Goal: Use online tool/utility: Utilize a website feature to perform a specific function

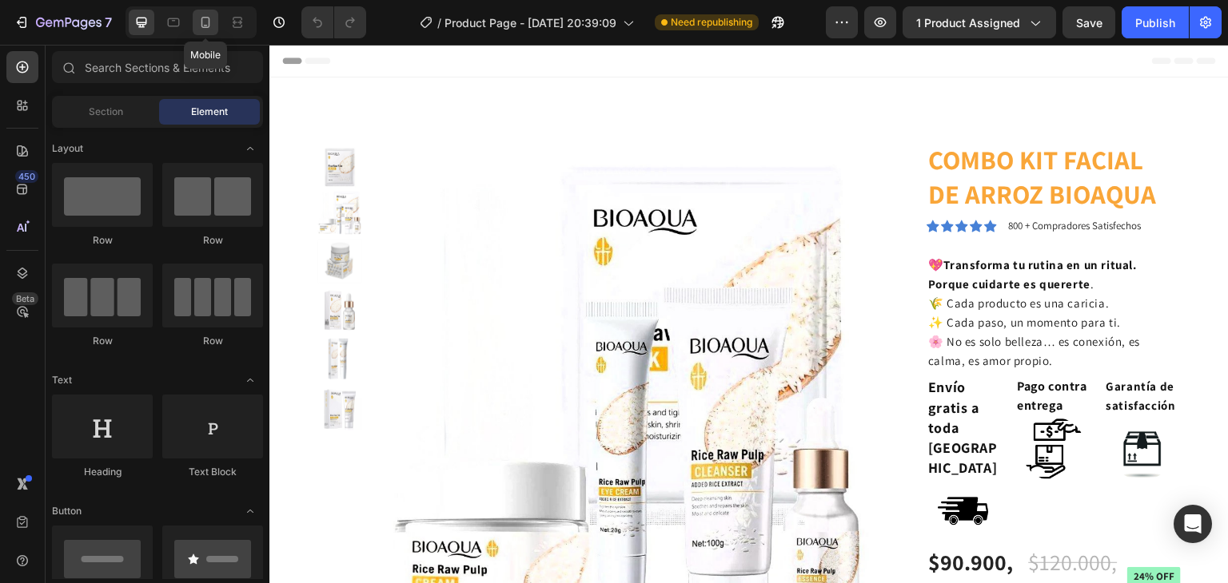
click at [205, 22] on icon at bounding box center [205, 22] width 16 height 16
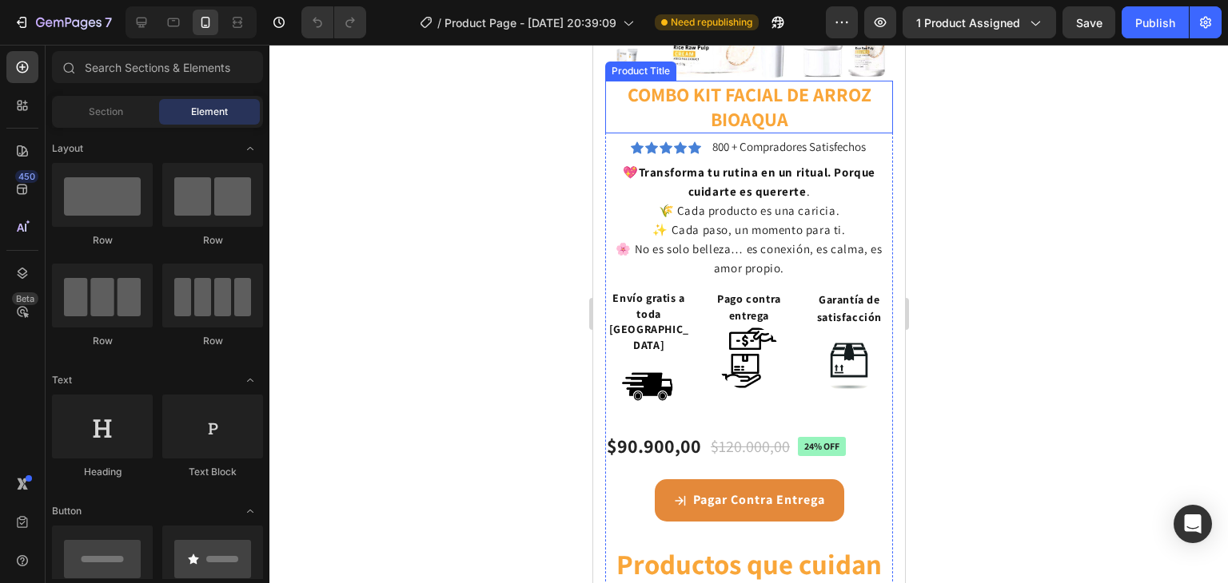
scroll to position [377, 0]
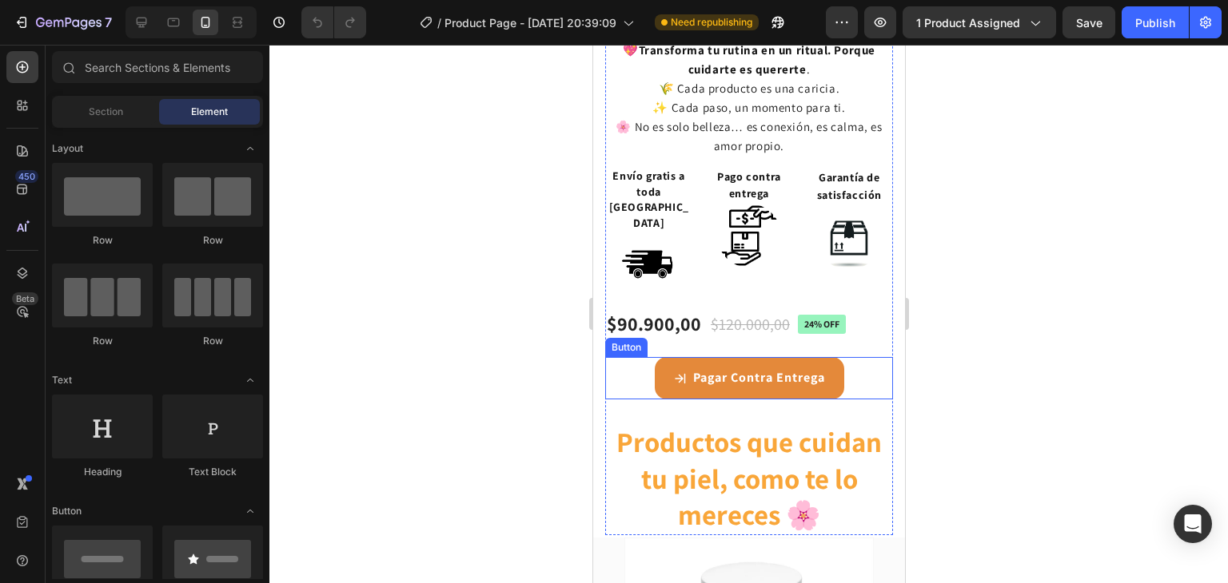
click at [630, 357] on div "Pagar Contra Entrega Button" at bounding box center [748, 378] width 288 height 42
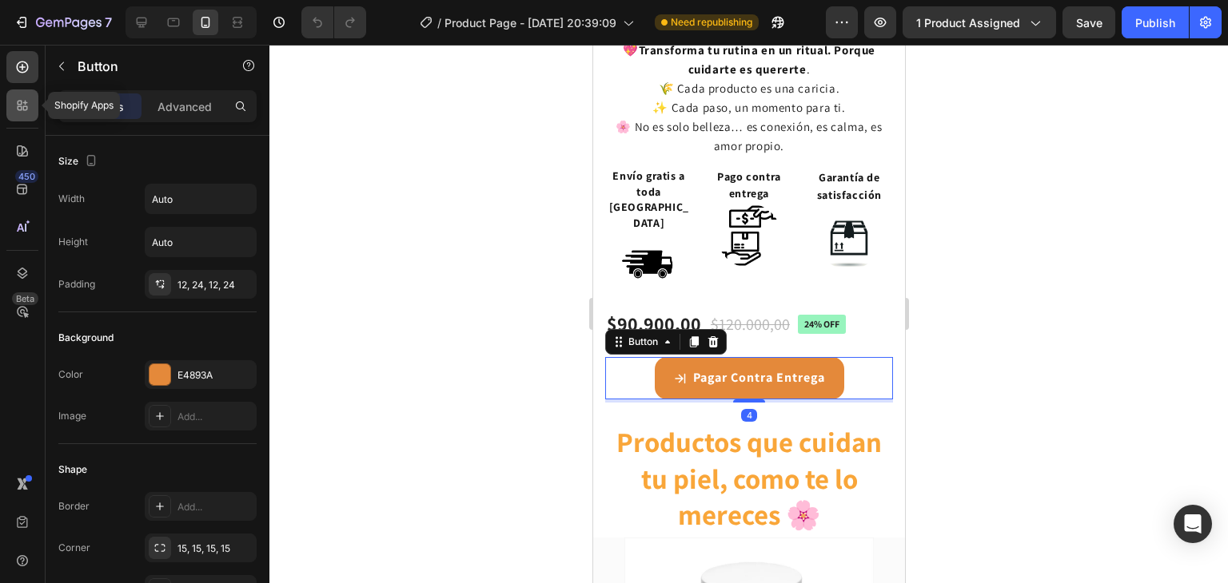
click at [21, 105] on icon at bounding box center [20, 103] width 5 height 5
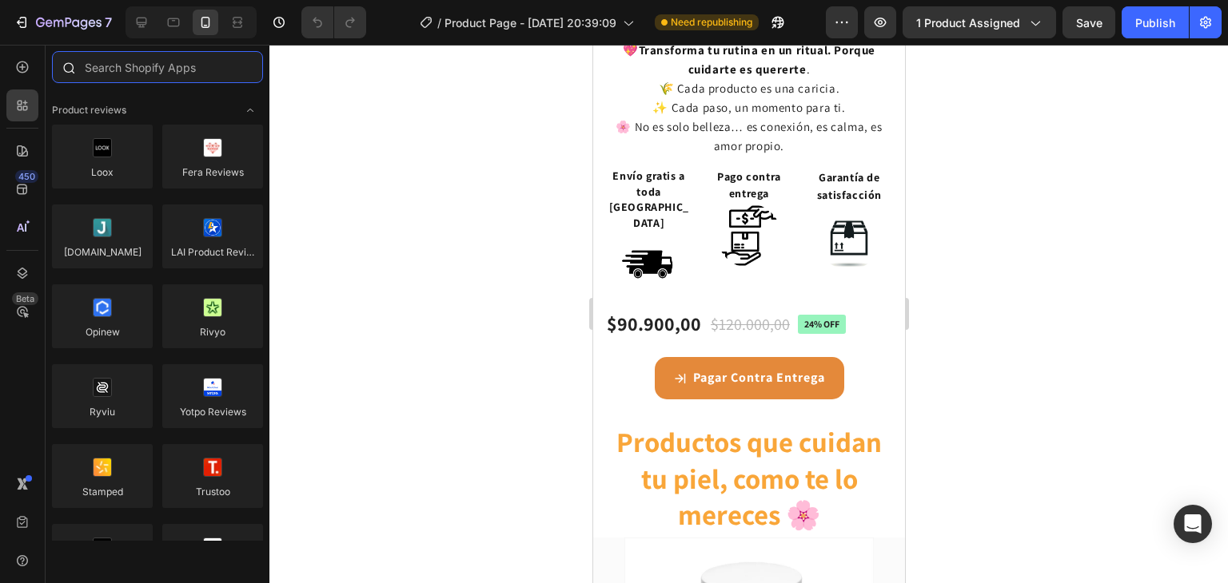
click at [121, 74] on input "text" at bounding box center [157, 67] width 211 height 32
type input "I"
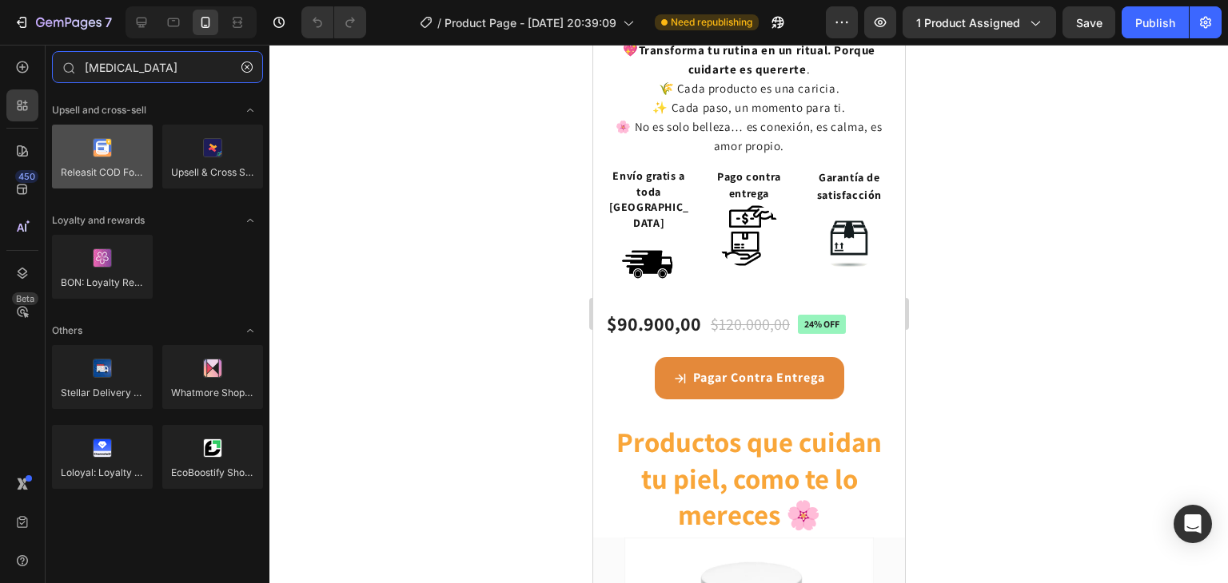
type input "[MEDICAL_DATA]"
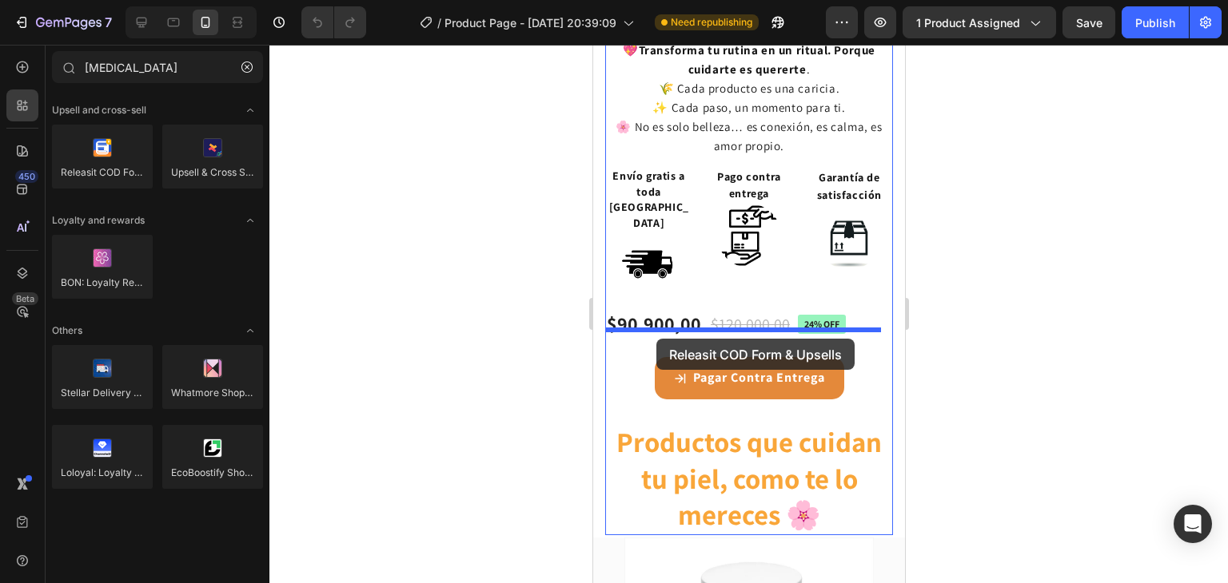
drag, startPoint x: 698, startPoint y: 201, endPoint x: 655, endPoint y: 339, distance: 143.8
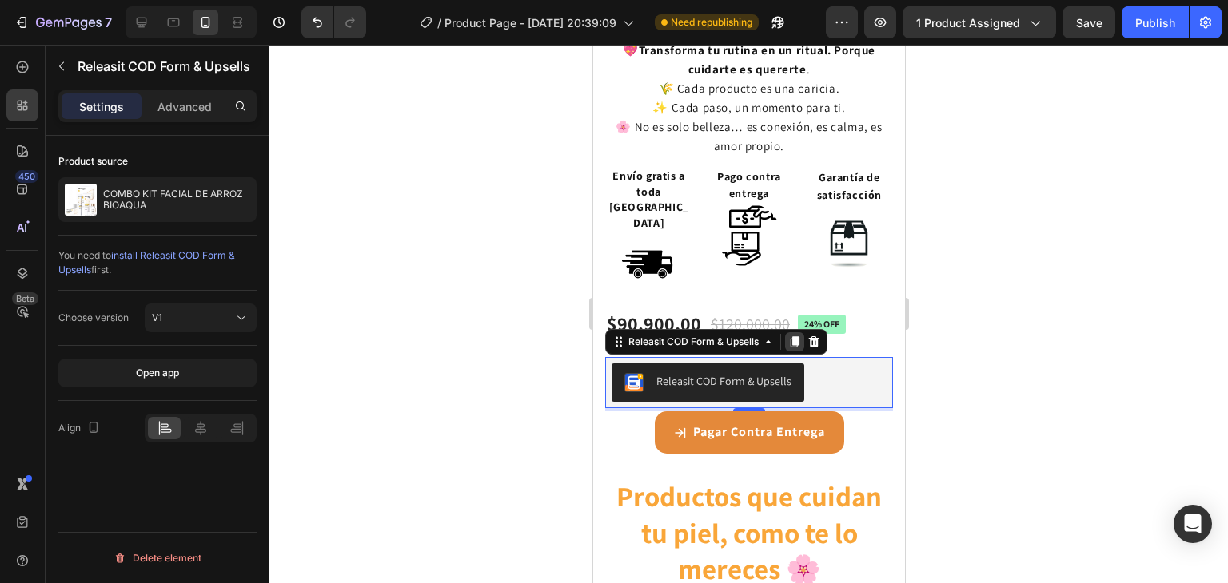
click at [794, 337] on icon at bounding box center [794, 342] width 9 height 11
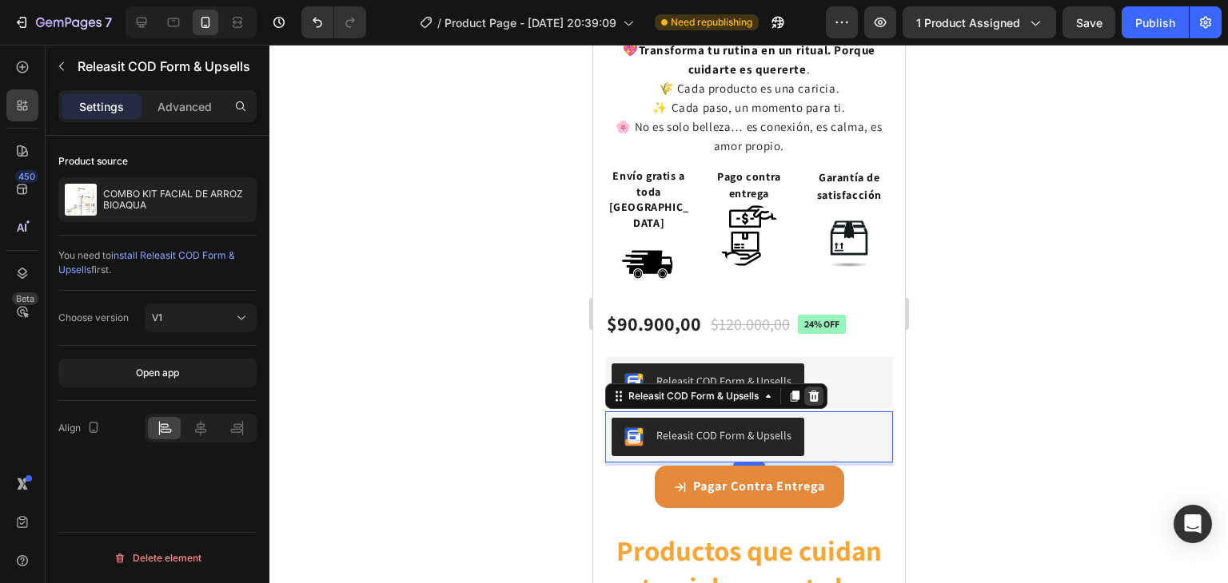
click at [817, 391] on icon at bounding box center [813, 396] width 10 height 11
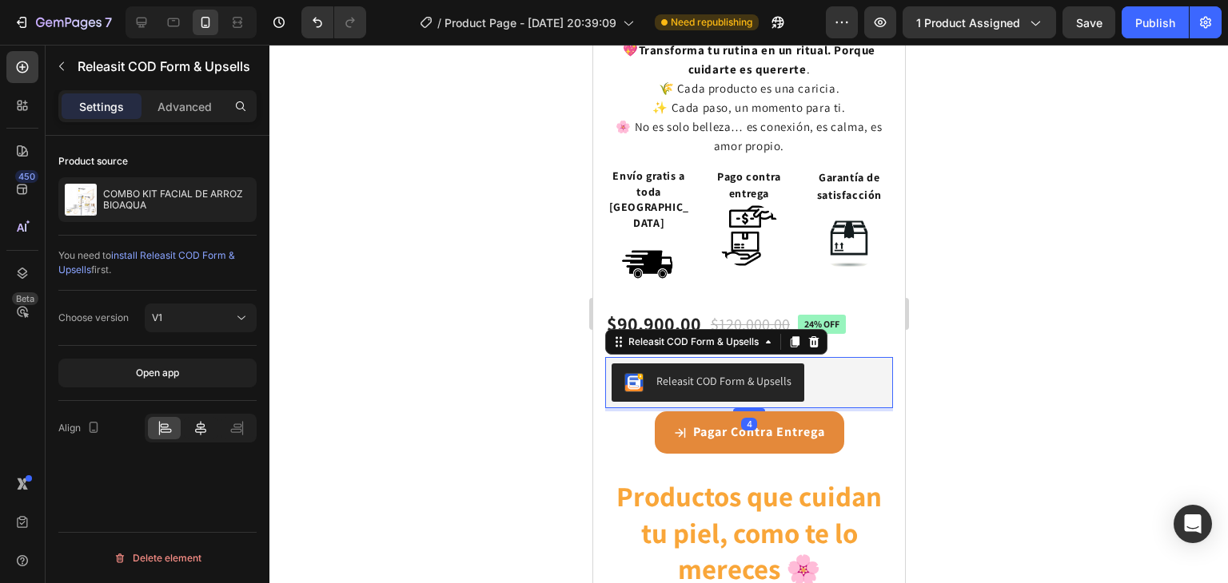
click at [205, 433] on icon at bounding box center [201, 428] width 16 height 16
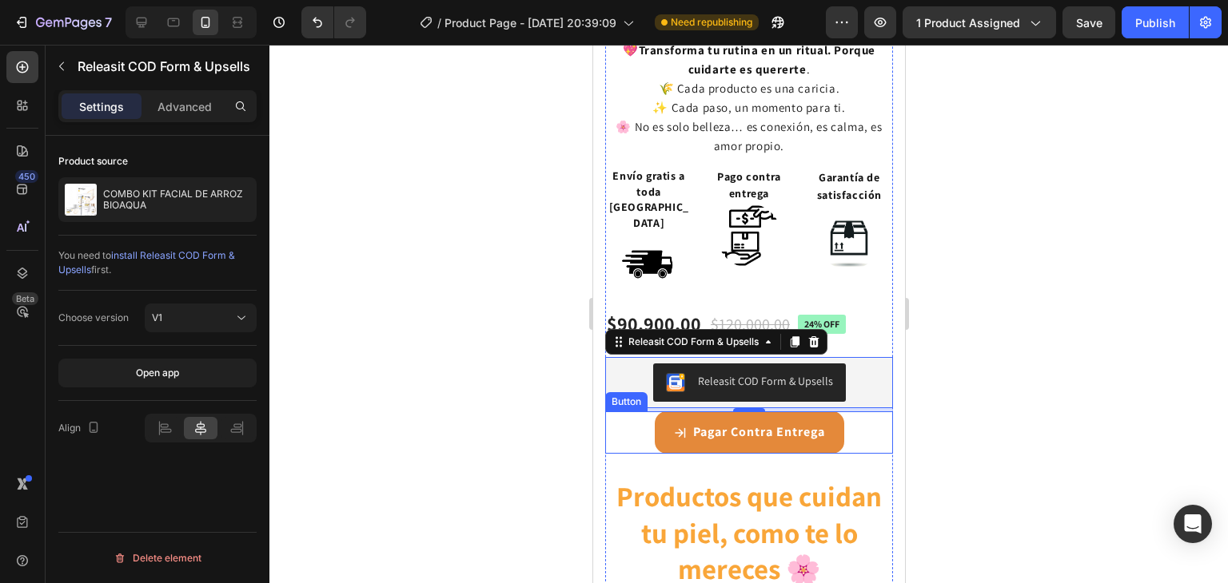
click at [842, 420] on div "Pagar Contra Entrega Button" at bounding box center [748, 433] width 288 height 42
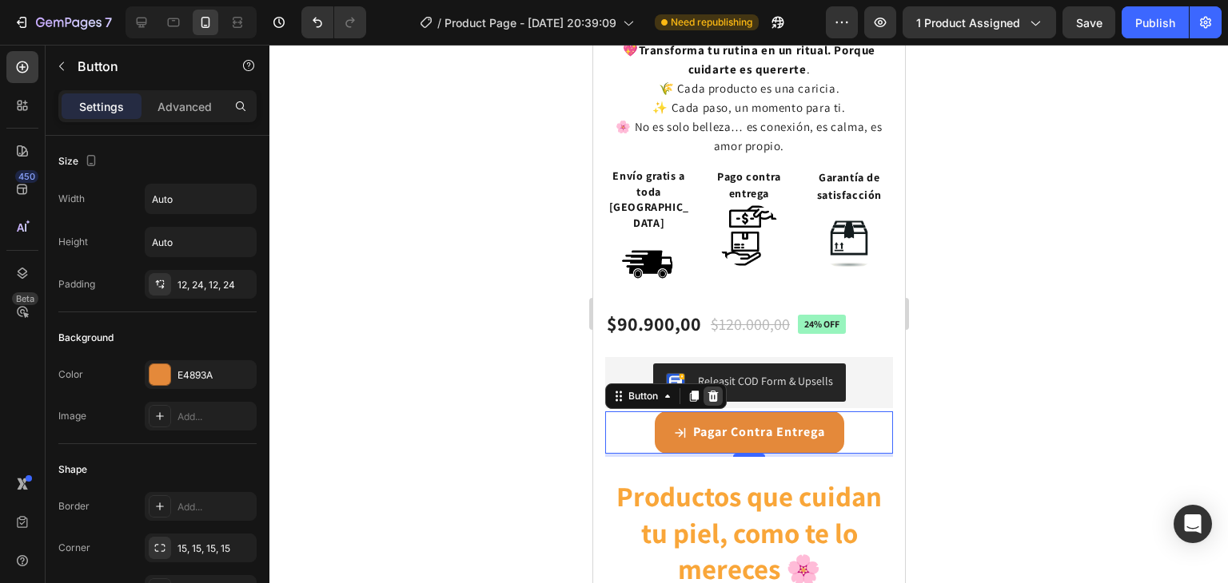
click at [715, 390] on icon at bounding box center [712, 396] width 13 height 13
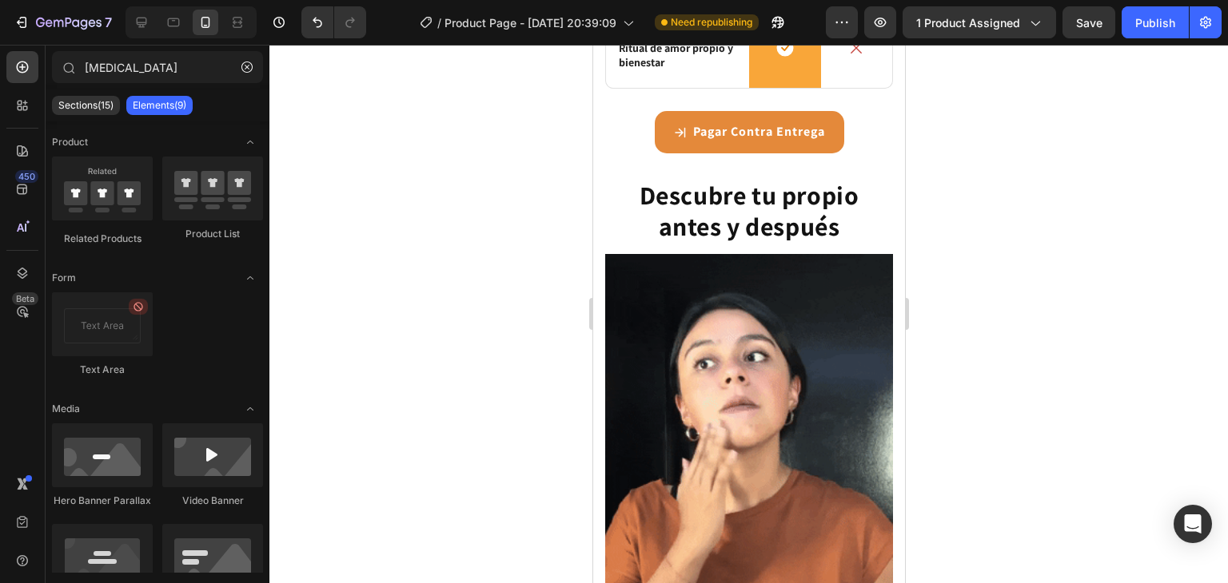
scroll to position [2663, 0]
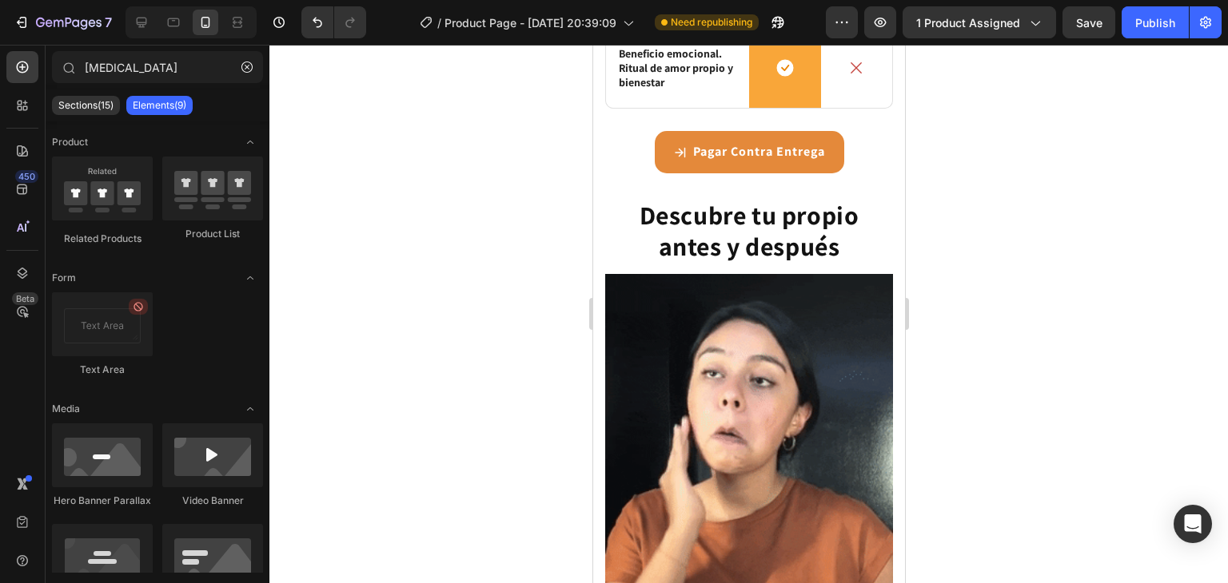
scroll to position [3521, 0]
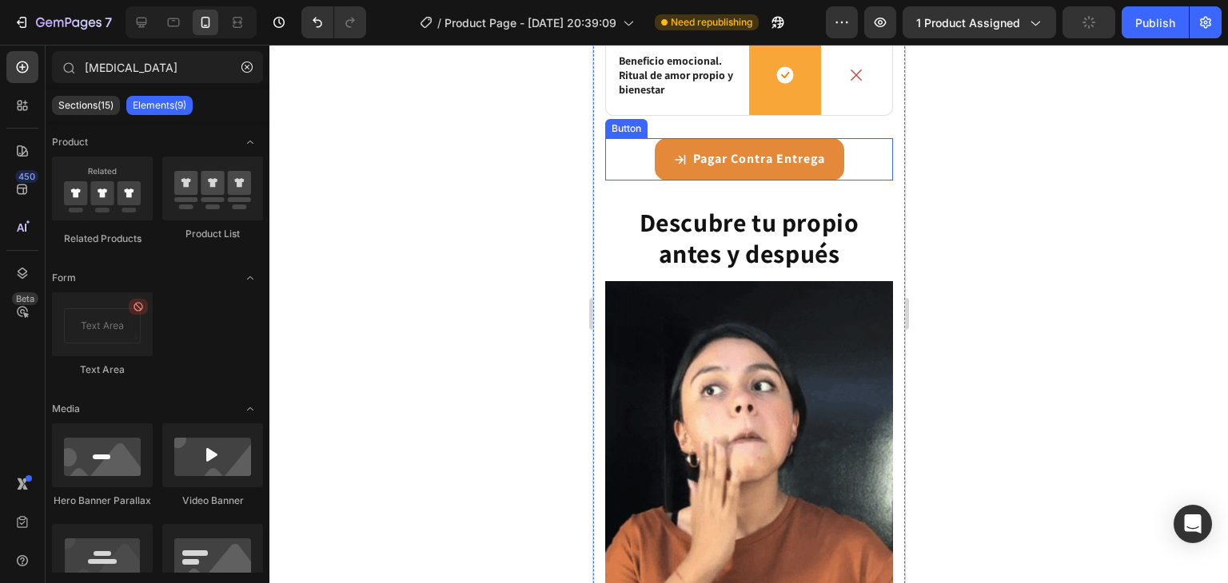
click at [627, 181] on div "Pagar Contra Entrega Button" at bounding box center [748, 159] width 288 height 42
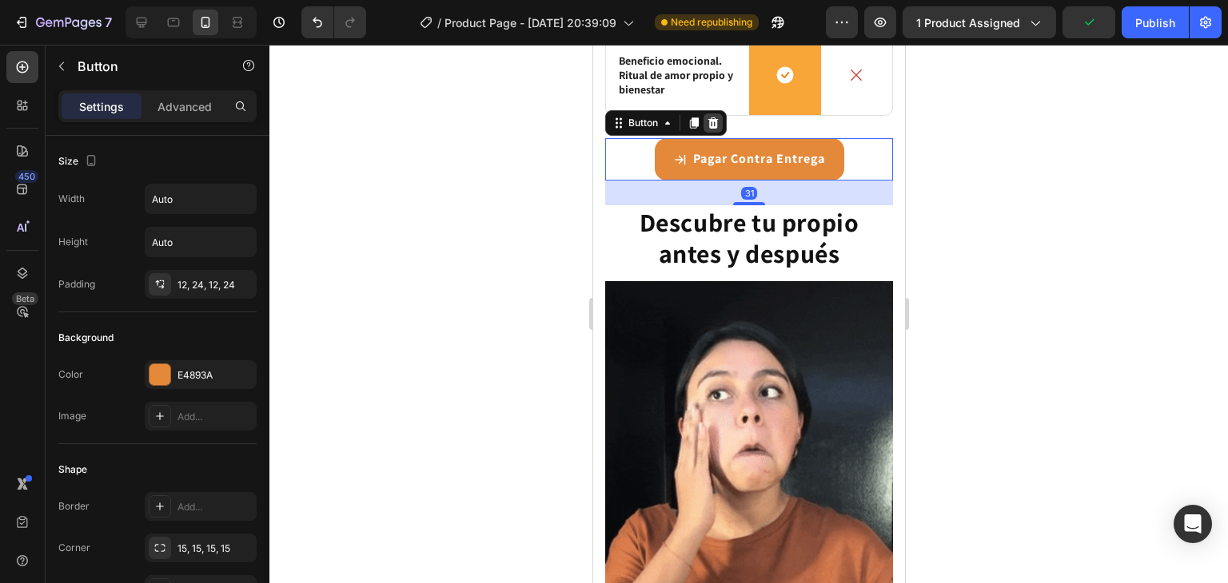
click at [714, 129] on icon at bounding box center [712, 122] width 10 height 11
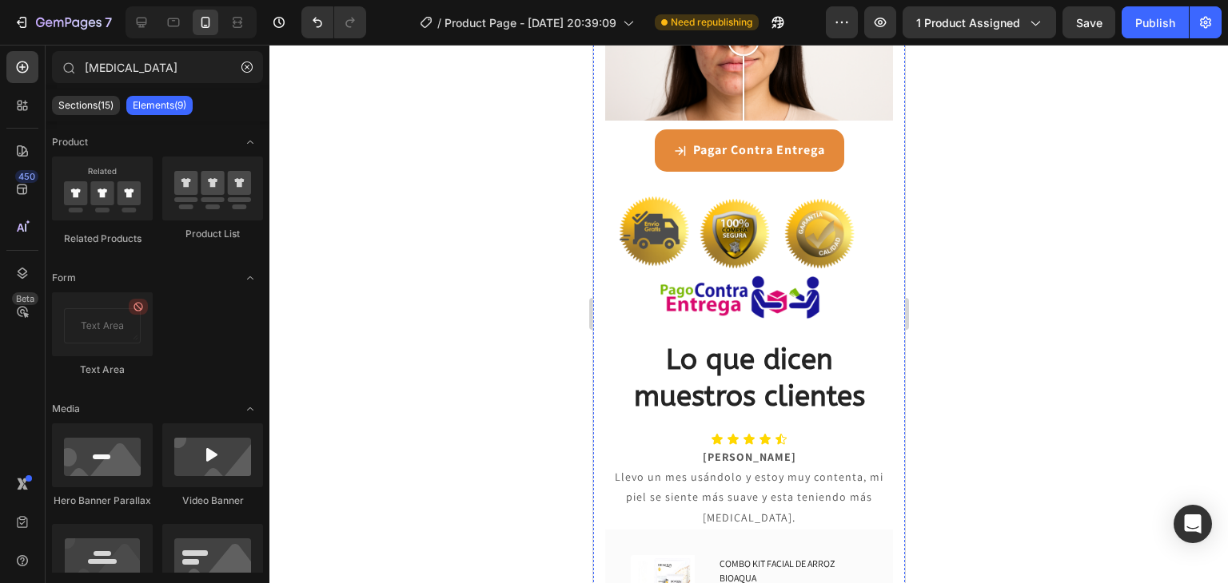
scroll to position [4411, 0]
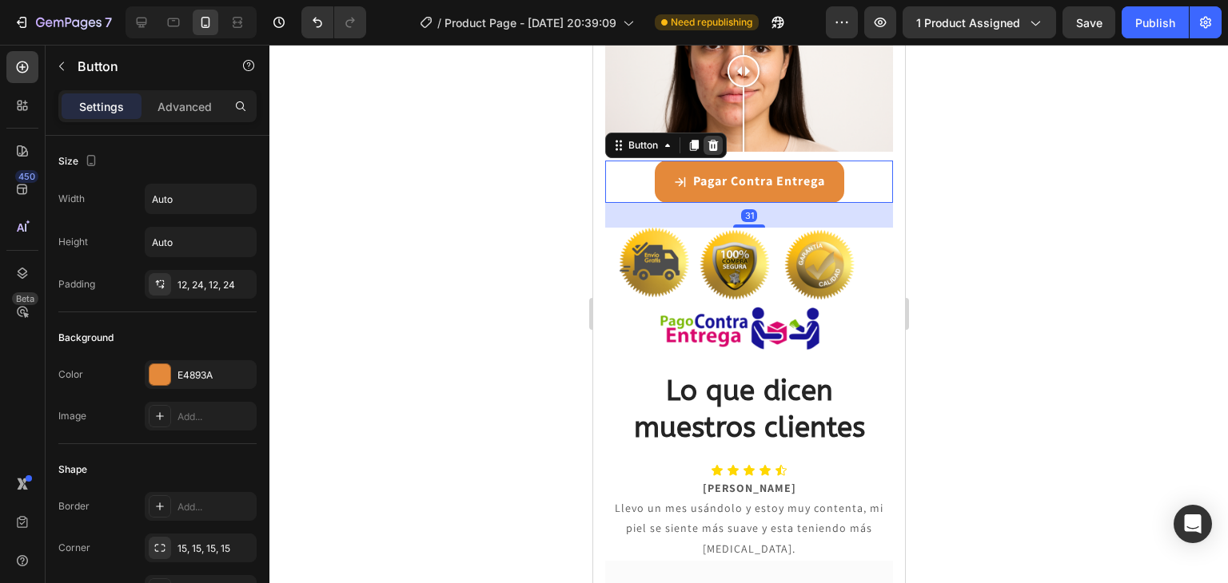
click at [719, 155] on div at bounding box center [712, 145] width 19 height 19
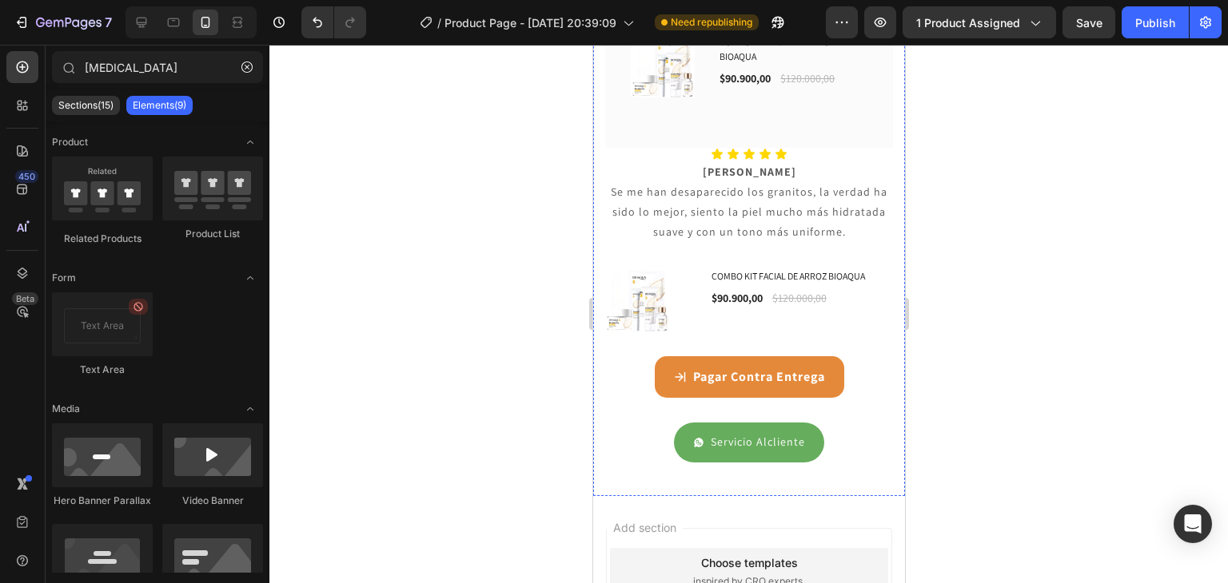
scroll to position [5172, 0]
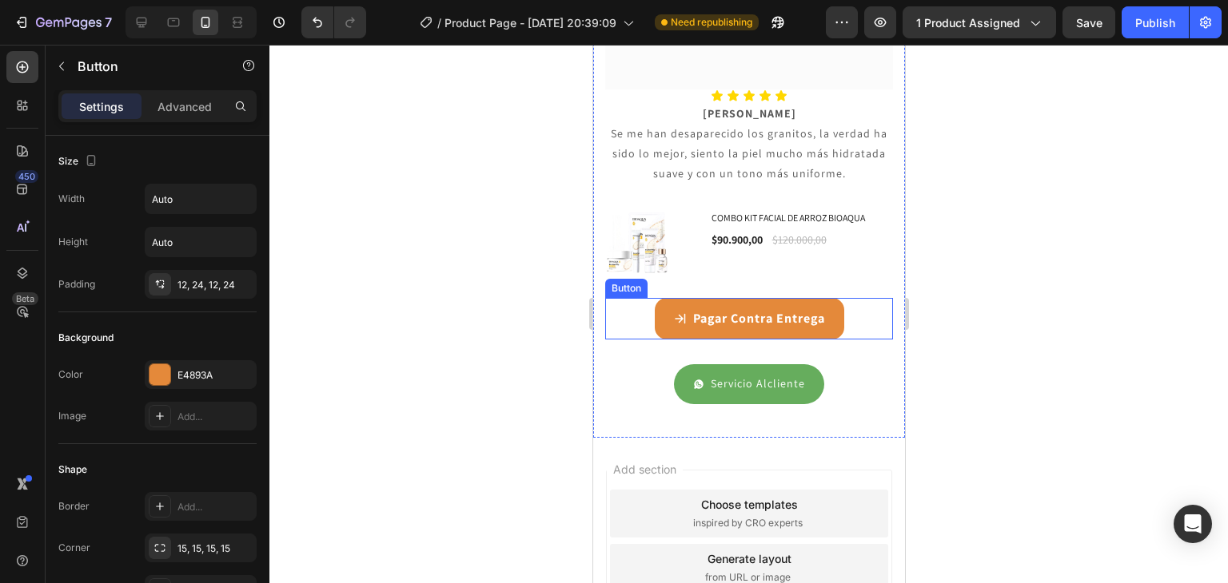
click at [626, 332] on div "Pagar Contra Entrega Button" at bounding box center [748, 319] width 288 height 42
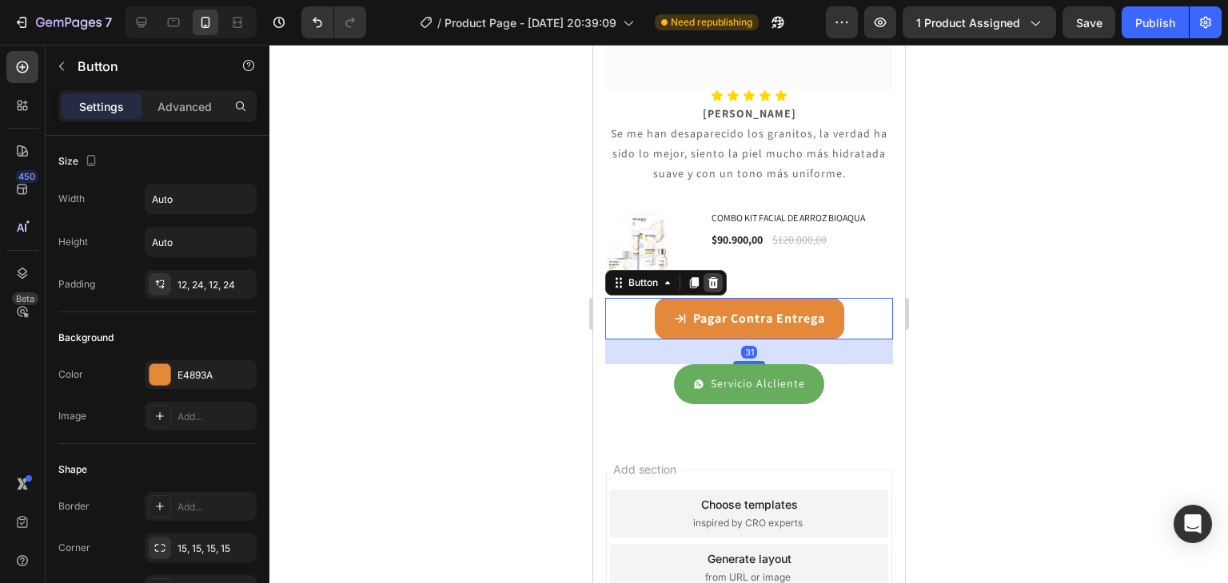
click at [712, 288] on icon at bounding box center [712, 282] width 10 height 11
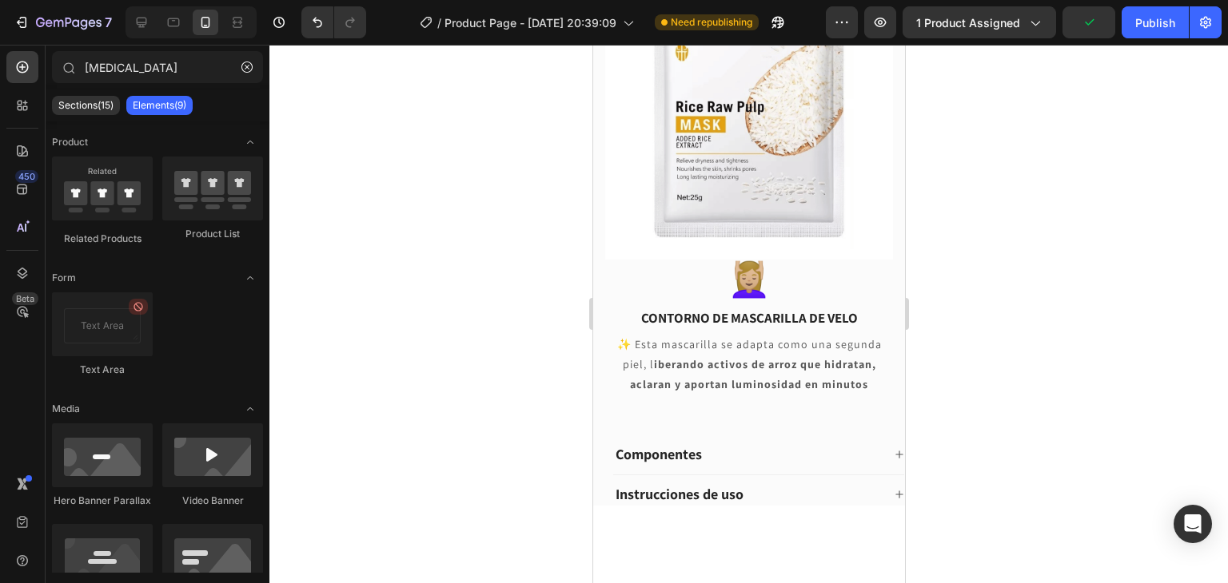
scroll to position [1987, 0]
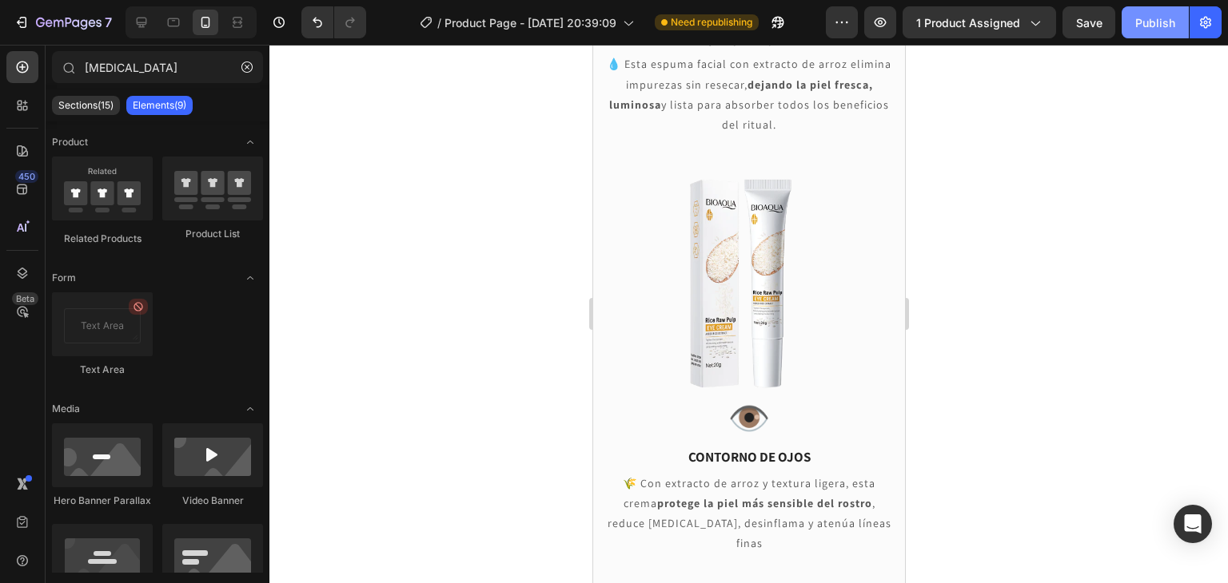
click at [1138, 33] on button "Publish" at bounding box center [1154, 22] width 67 height 32
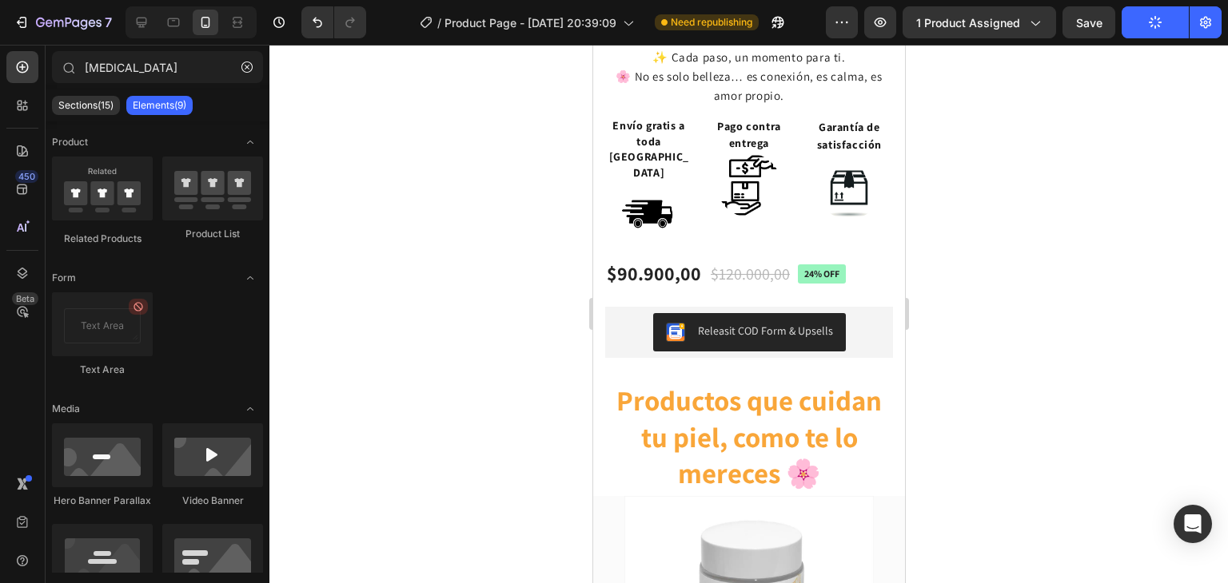
scroll to position [459, 0]
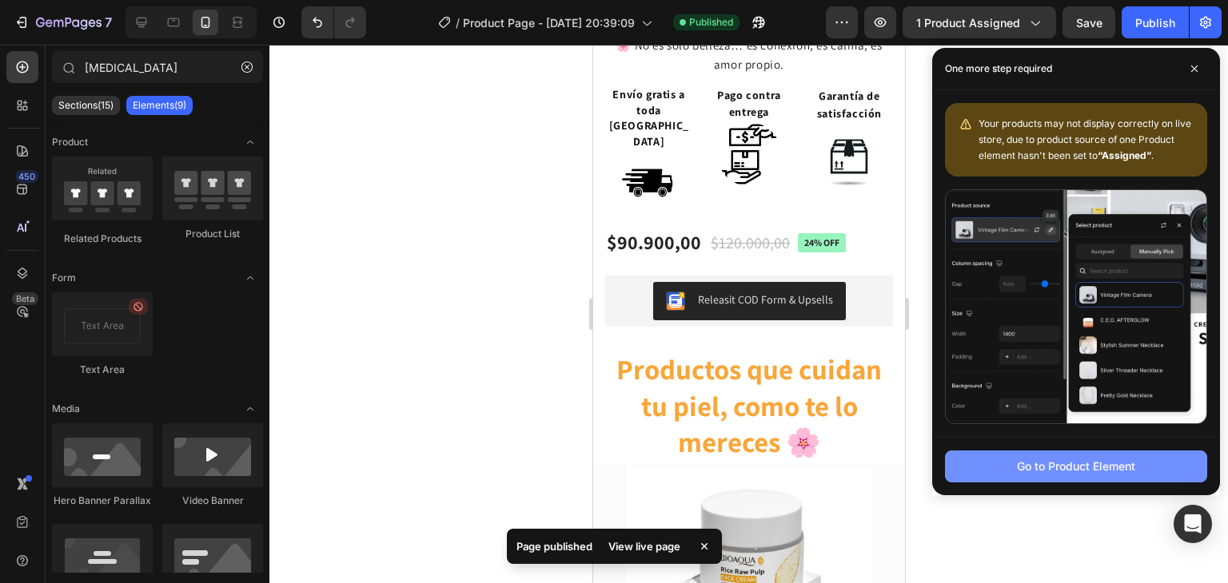
click at [1090, 476] on button "Go to Product Element" at bounding box center [1076, 467] width 262 height 32
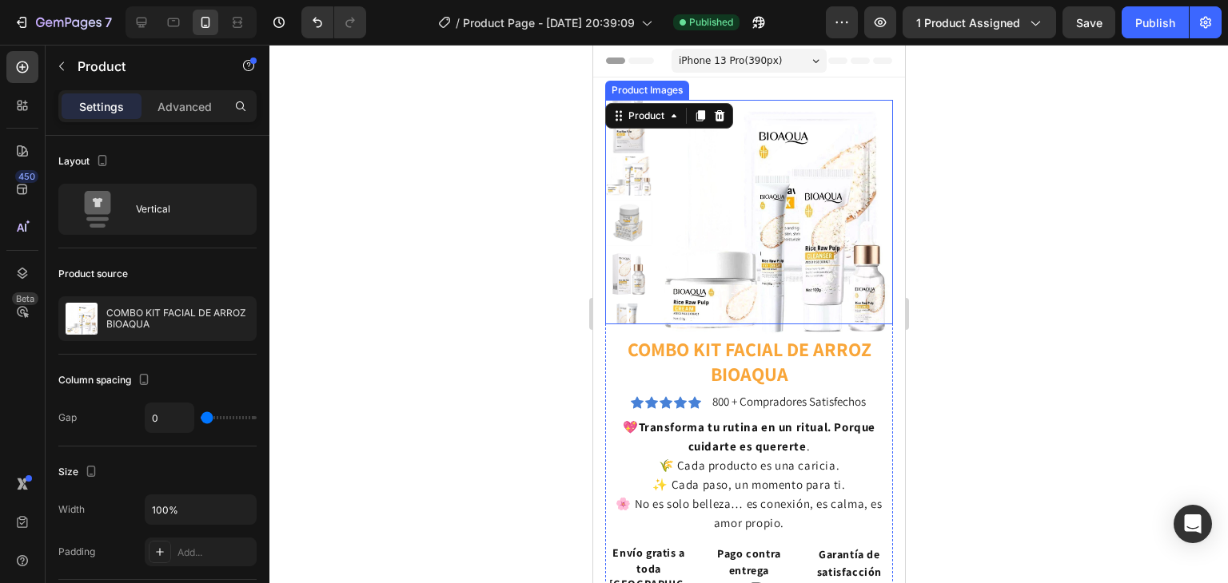
scroll to position [0, 0]
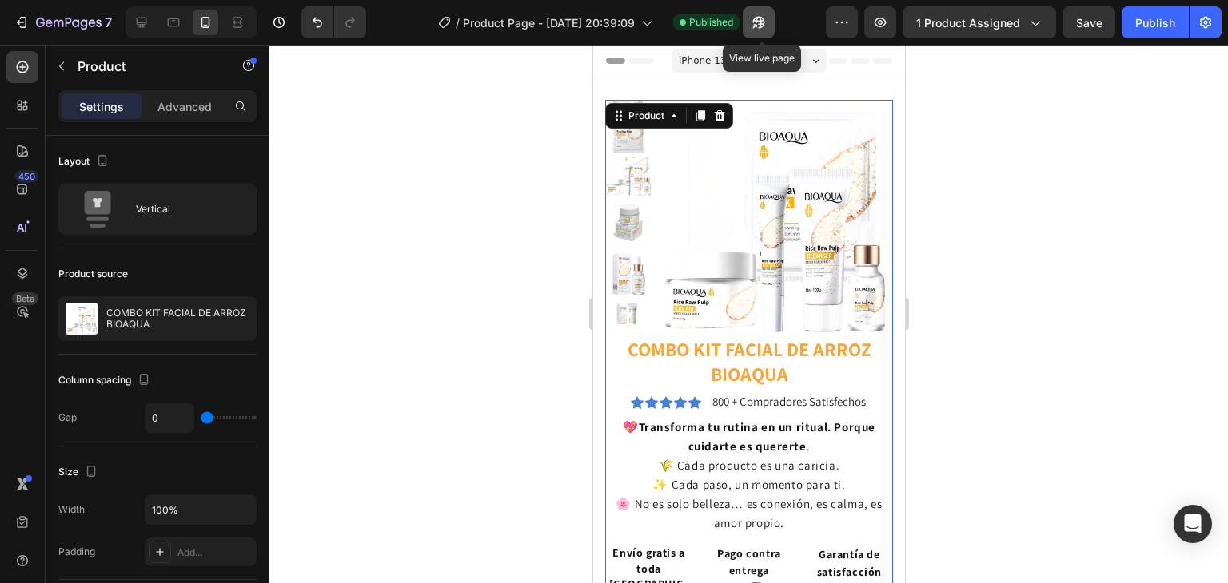
click at [764, 20] on icon "button" at bounding box center [759, 23] width 12 height 12
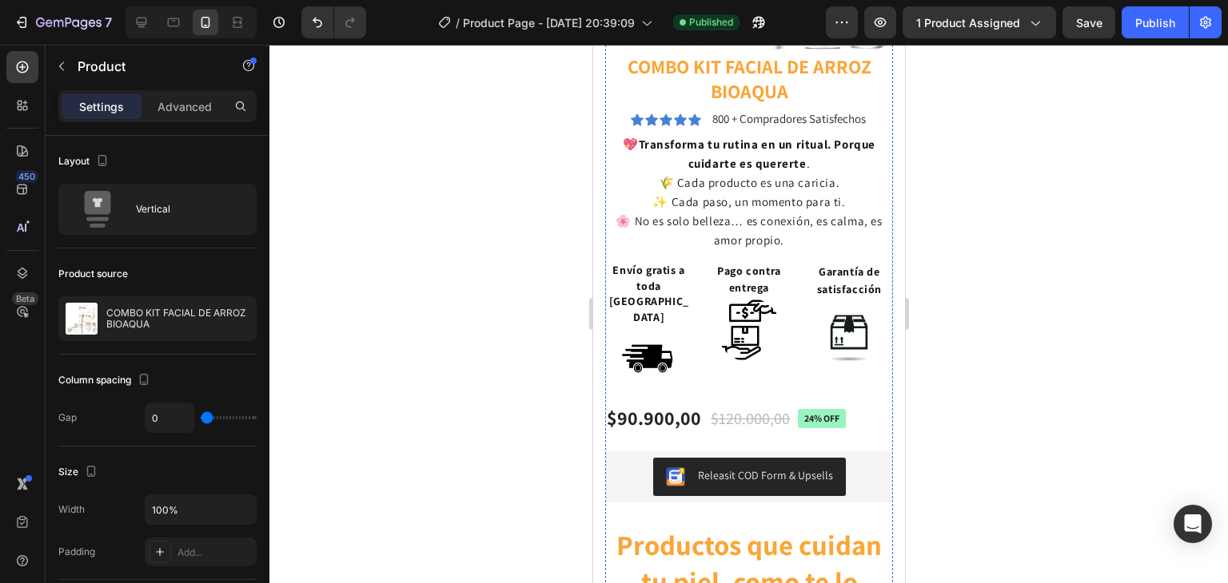
scroll to position [287, 0]
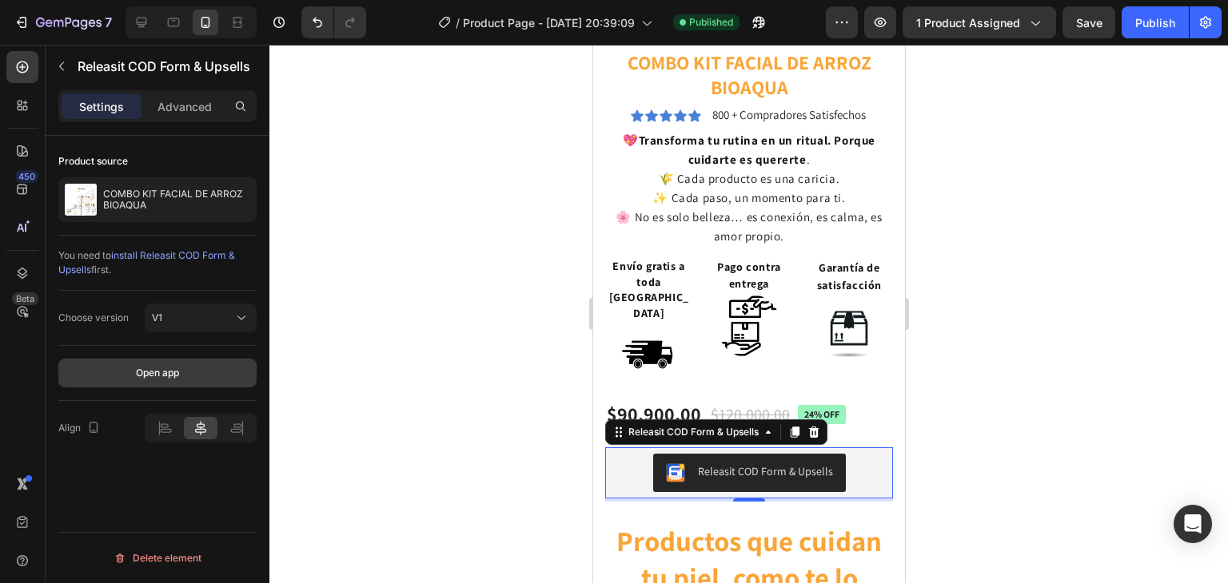
click at [197, 369] on button "Open app" at bounding box center [157, 373] width 198 height 29
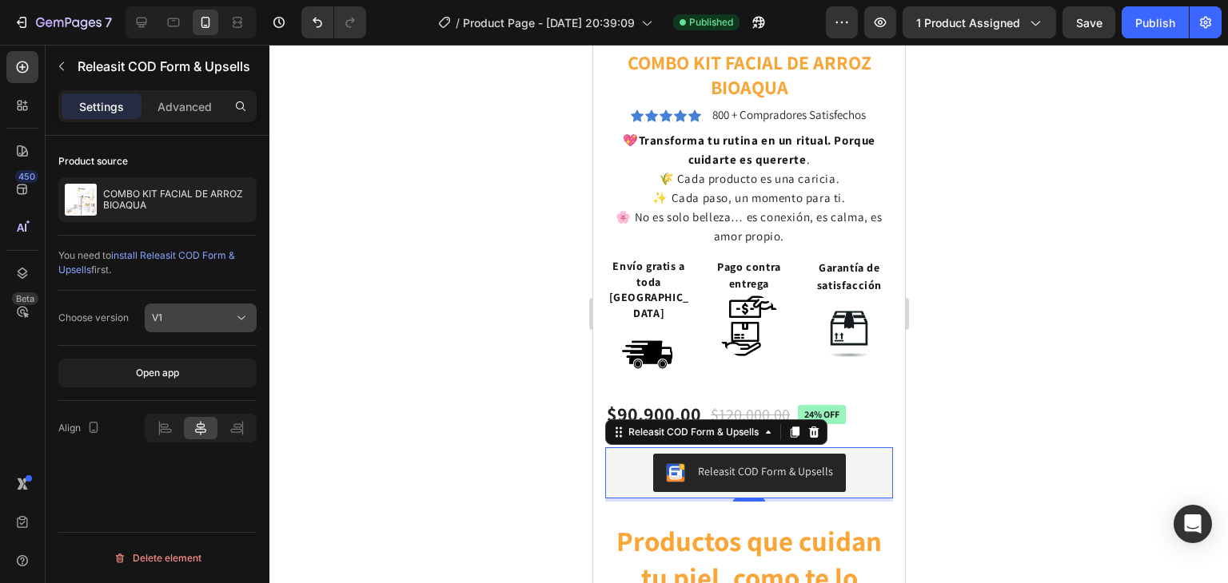
click at [237, 324] on icon at bounding box center [241, 318] width 16 height 16
click at [201, 380] on p "V2" at bounding box center [197, 387] width 91 height 14
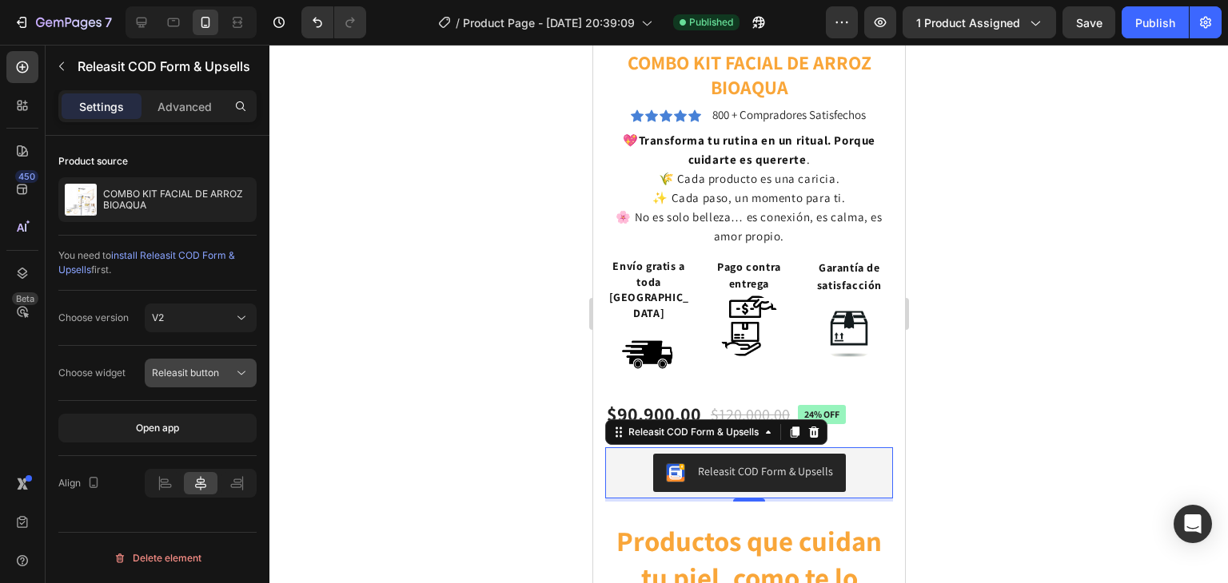
click at [233, 376] on icon at bounding box center [241, 373] width 16 height 16
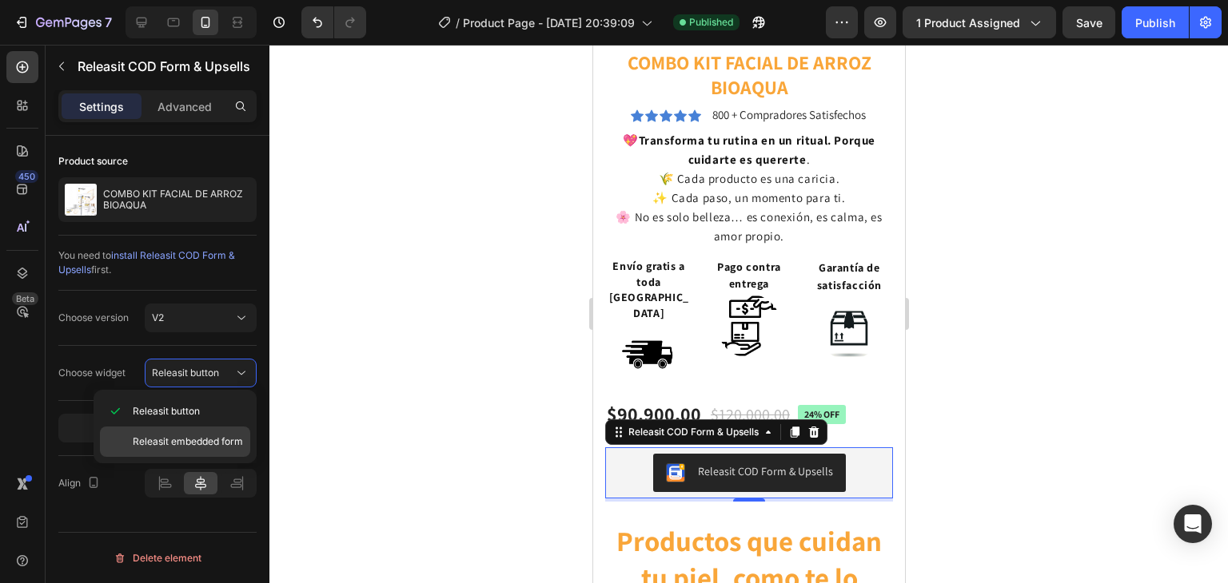
click at [232, 436] on span "Releasit embedded form" at bounding box center [188, 442] width 110 height 14
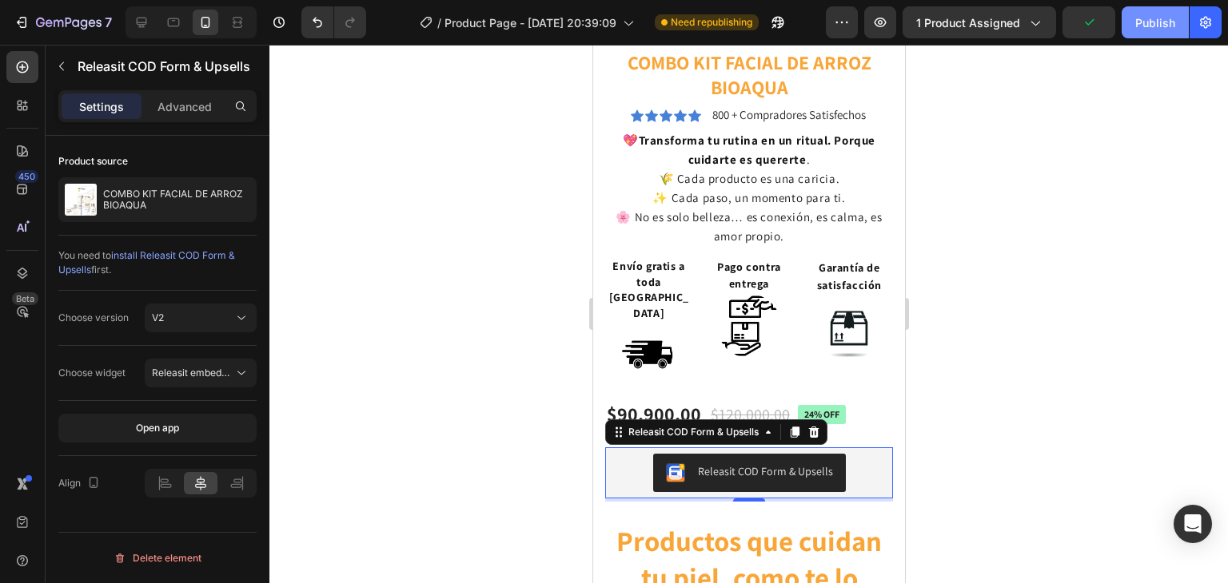
click at [1138, 27] on div "Publish" at bounding box center [1155, 22] width 40 height 17
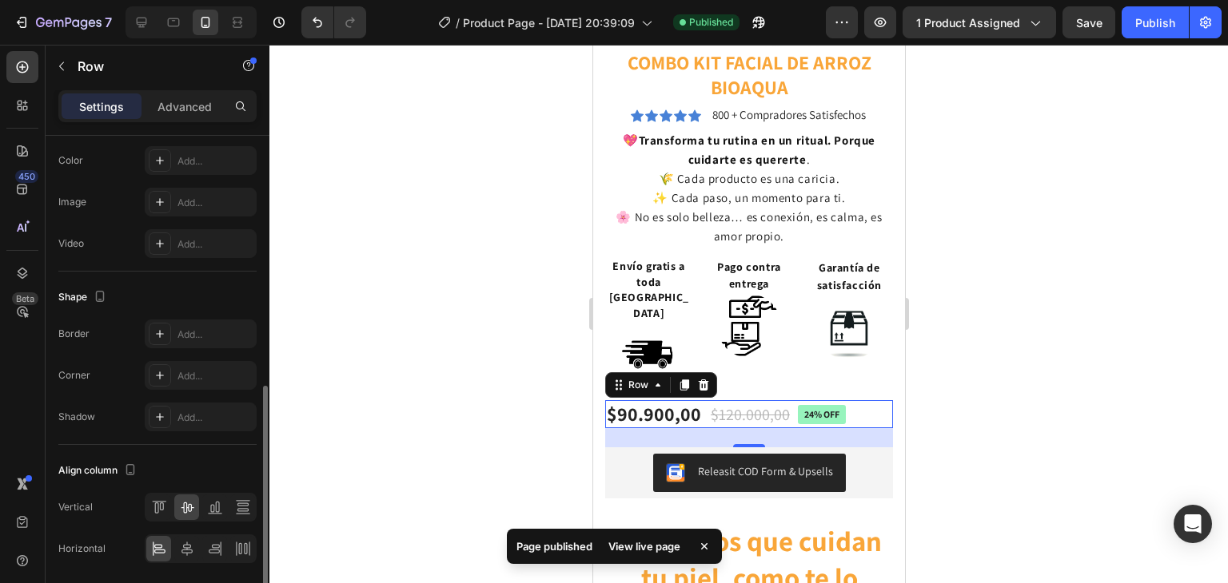
scroll to position [620, 0]
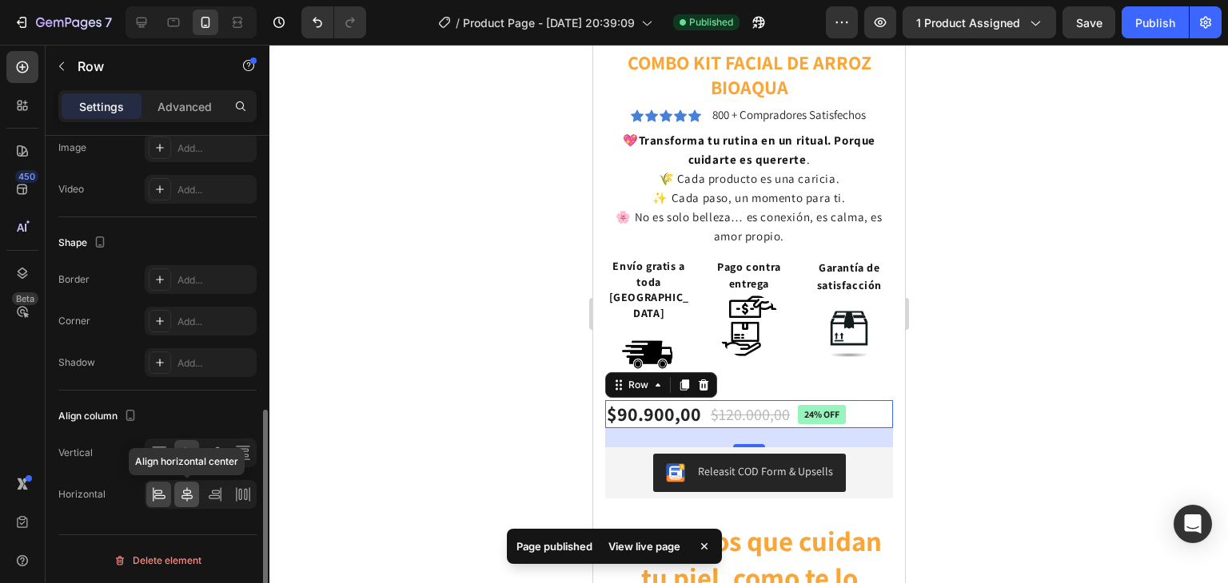
click at [179, 490] on icon at bounding box center [187, 495] width 16 height 16
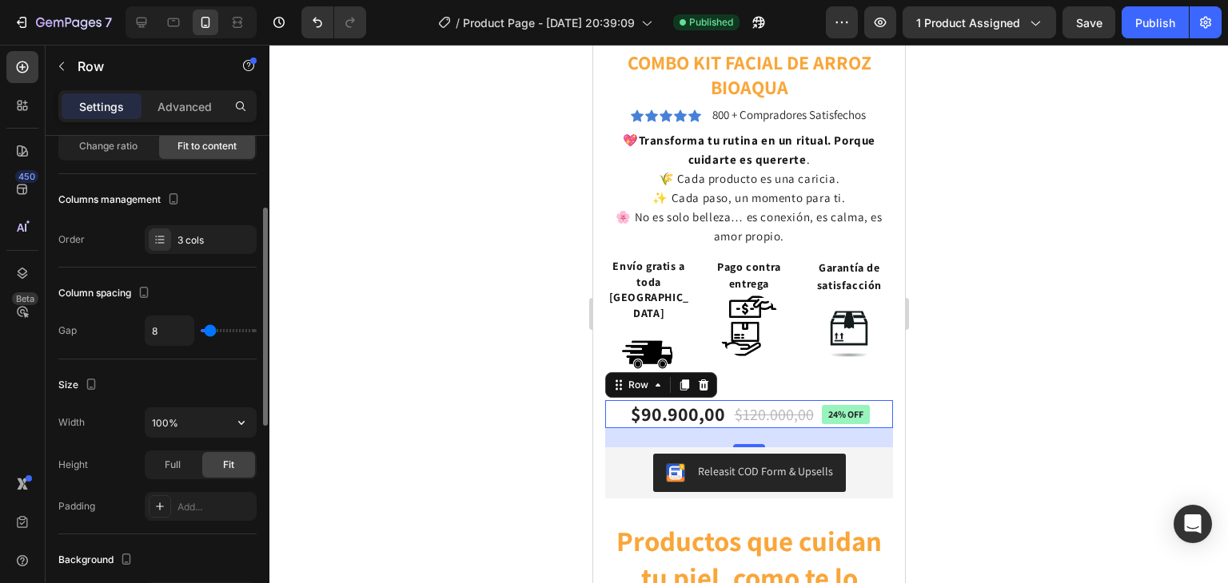
scroll to position [141, 0]
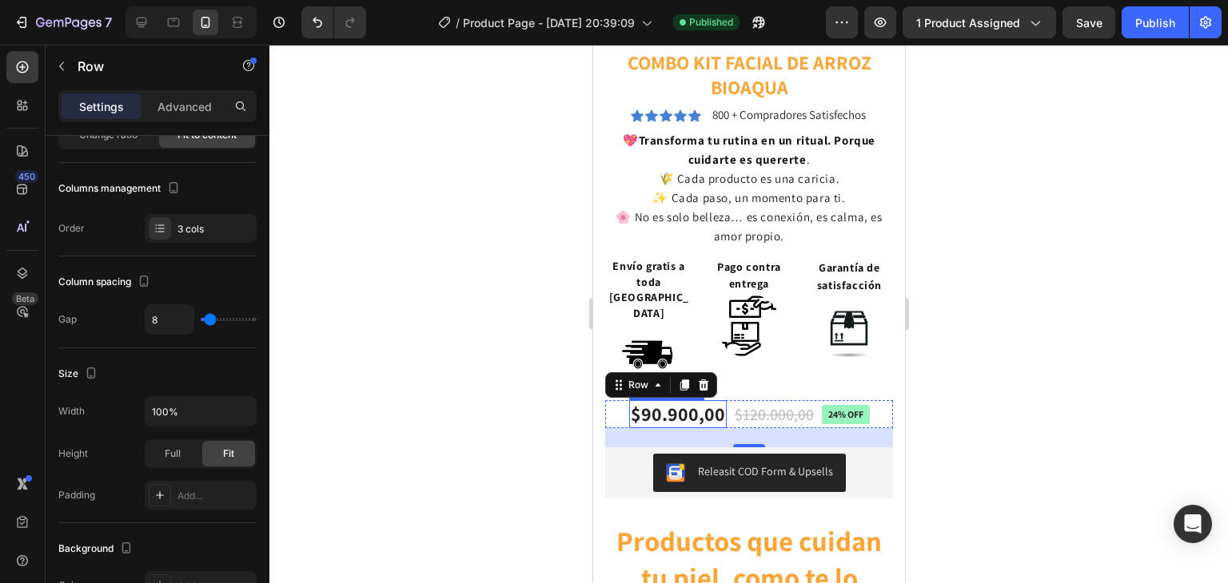
click at [707, 400] on div "$90.900,00" at bounding box center [677, 414] width 98 height 28
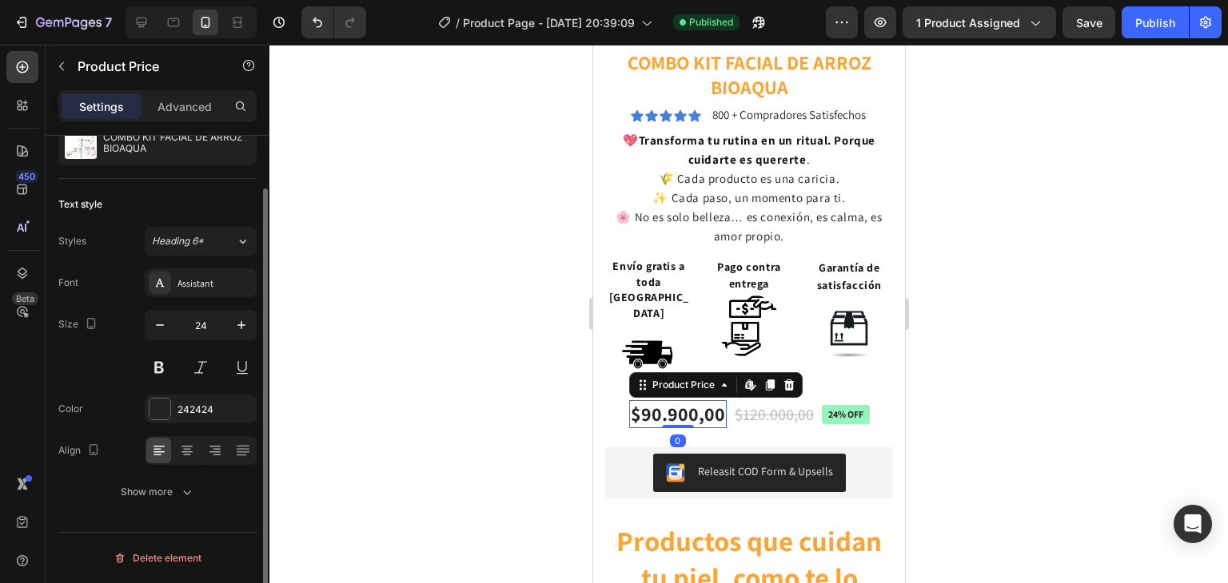
scroll to position [0, 0]
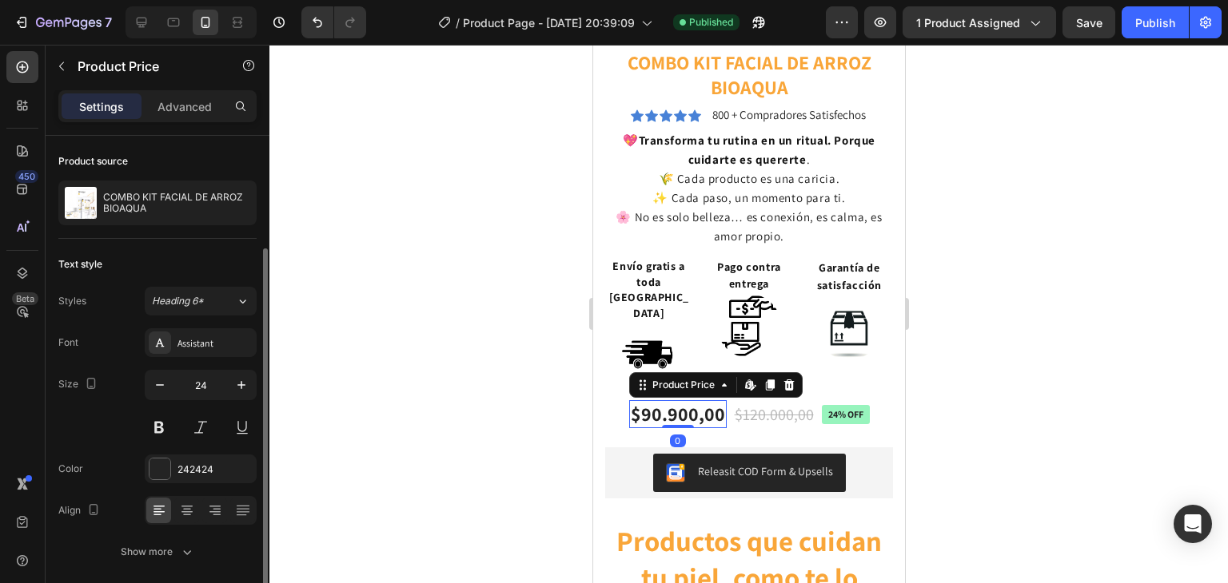
click at [707, 400] on div "$90.900,00" at bounding box center [677, 414] width 98 height 28
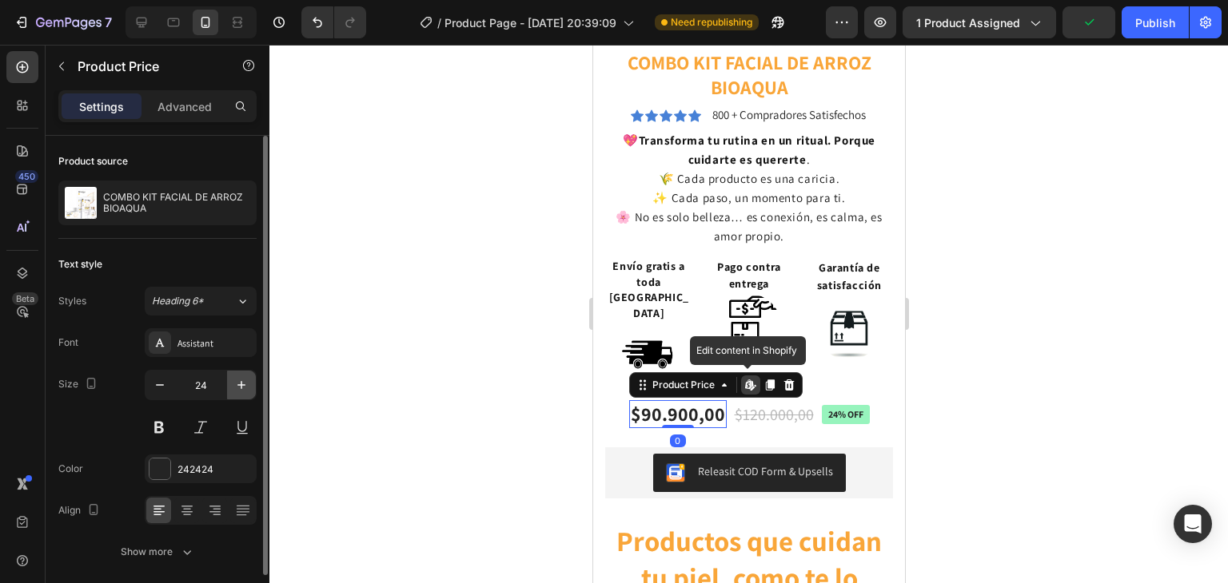
click at [233, 384] on icon "button" at bounding box center [241, 385] width 16 height 16
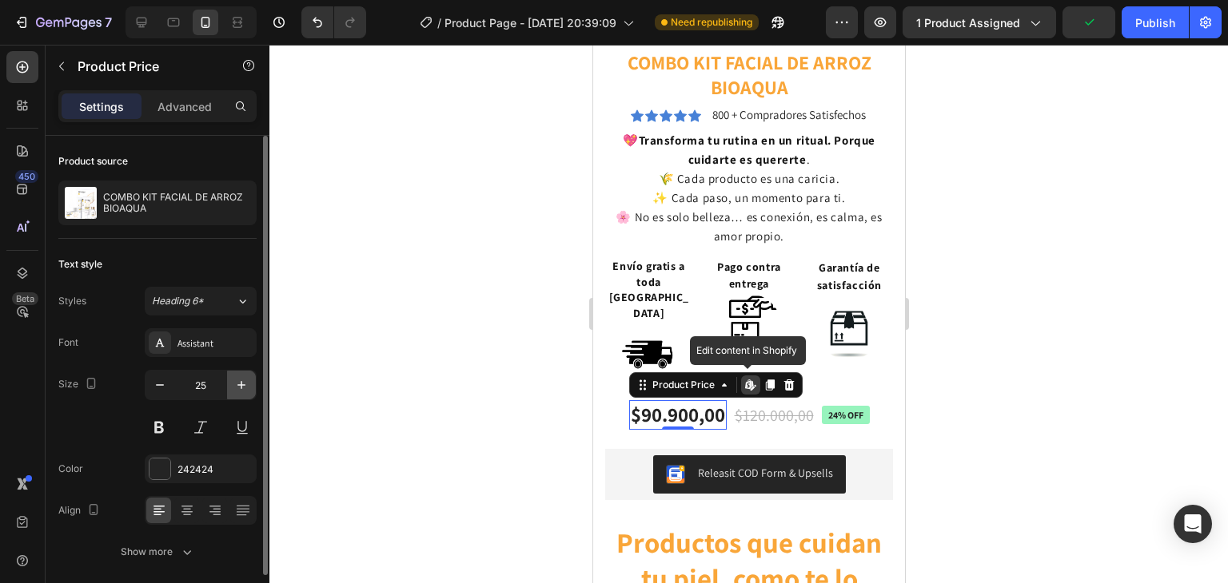
click at [233, 384] on icon "button" at bounding box center [241, 385] width 16 height 16
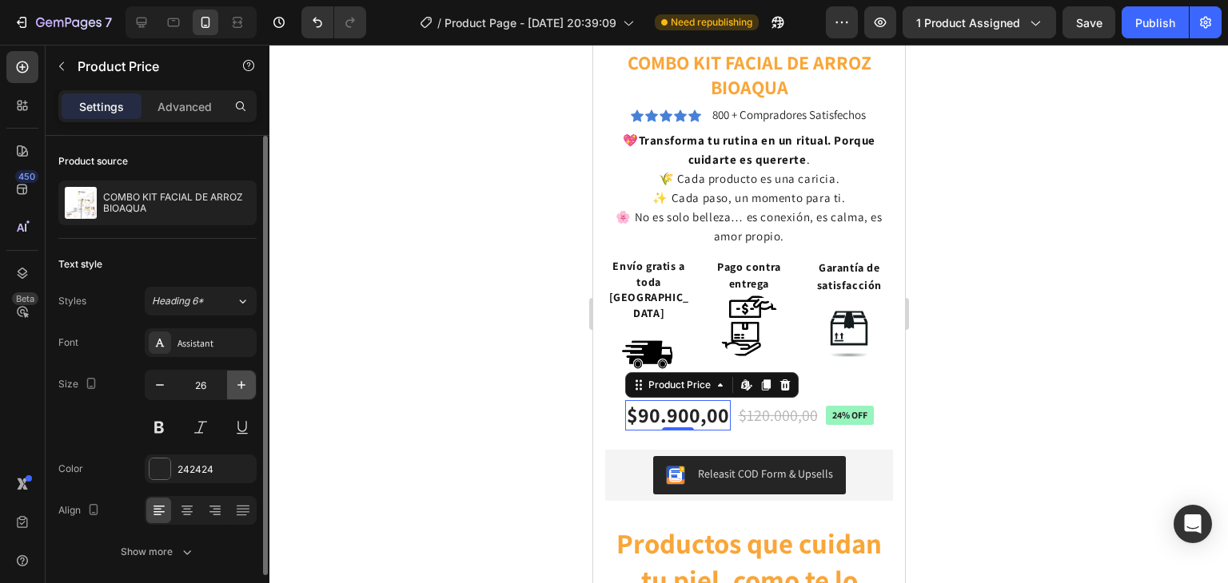
click at [233, 384] on icon "button" at bounding box center [241, 385] width 16 height 16
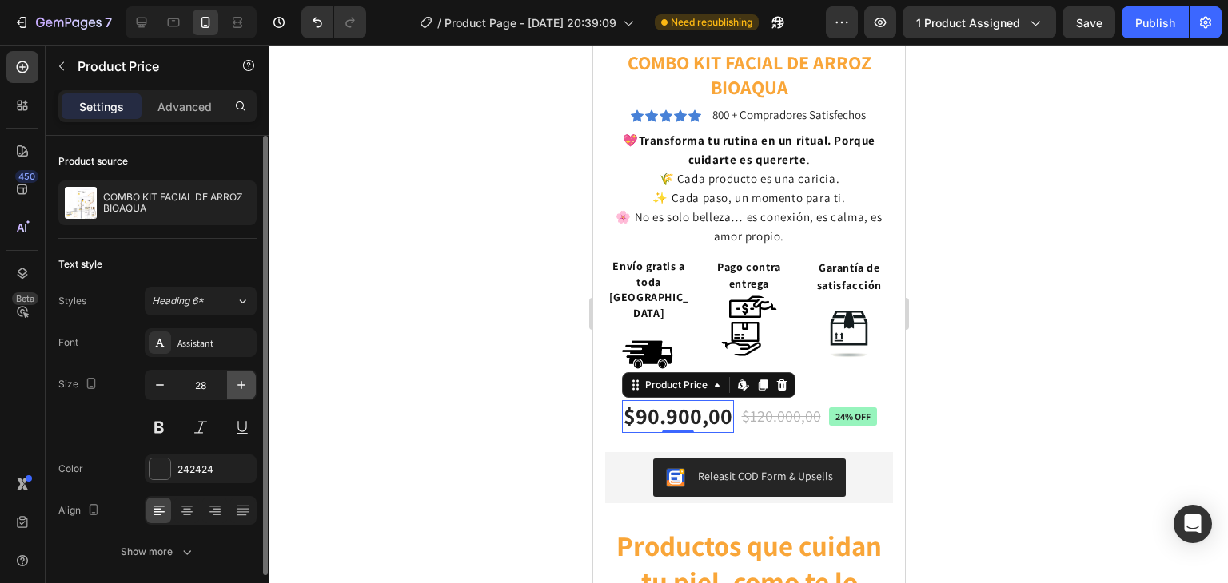
click at [233, 384] on icon "button" at bounding box center [241, 385] width 16 height 16
type input "30"
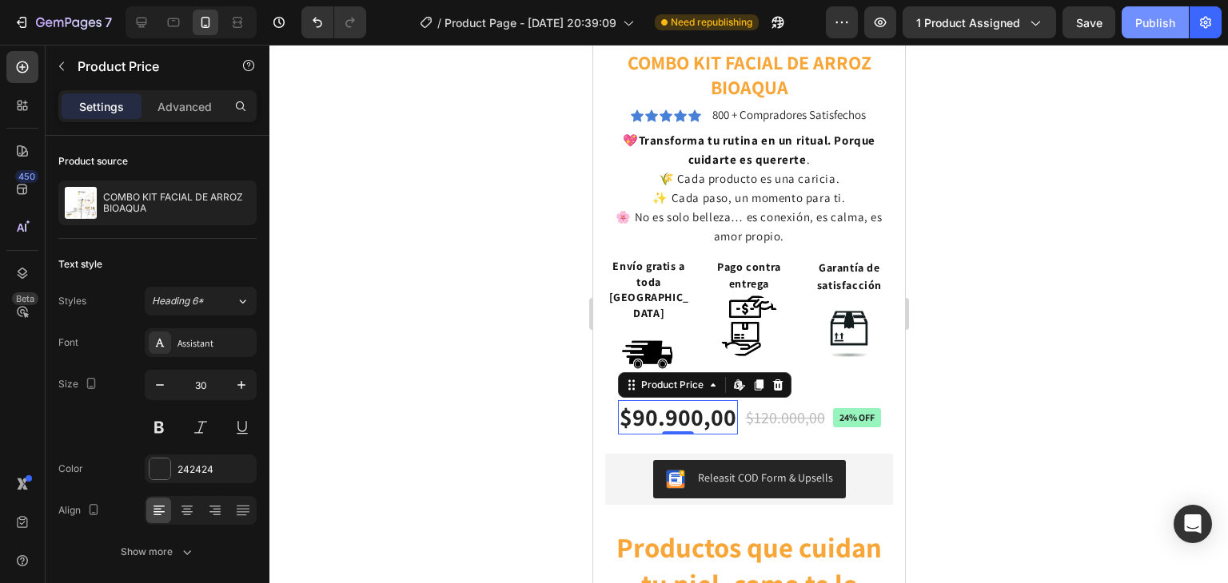
click at [1165, 30] on button "Publish" at bounding box center [1154, 22] width 67 height 32
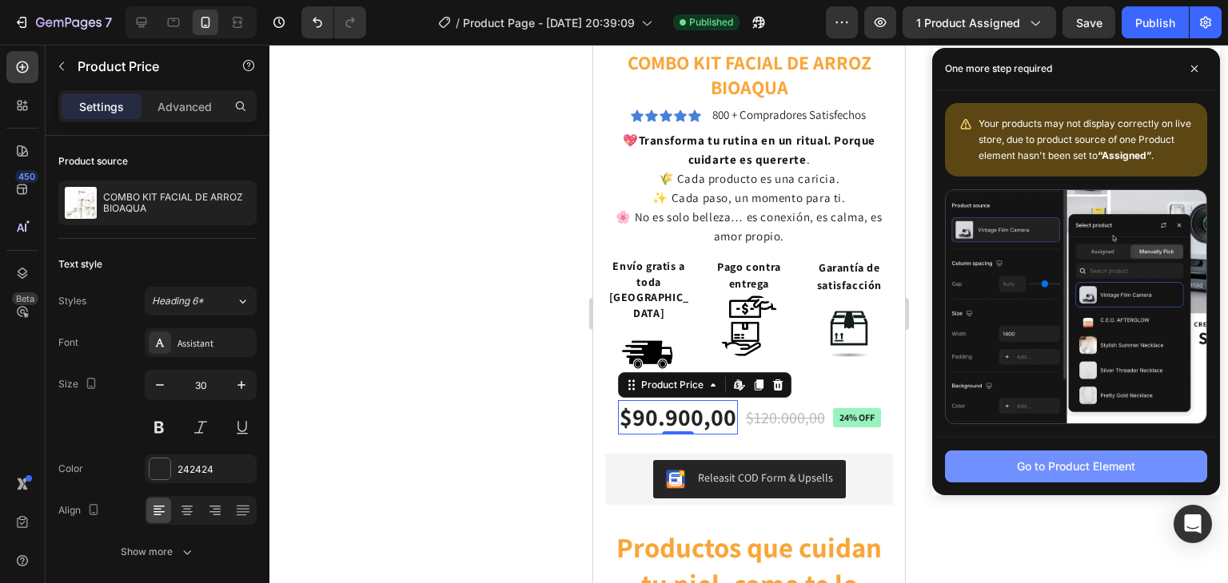
click at [1049, 467] on div "Go to Product Element" at bounding box center [1076, 466] width 118 height 17
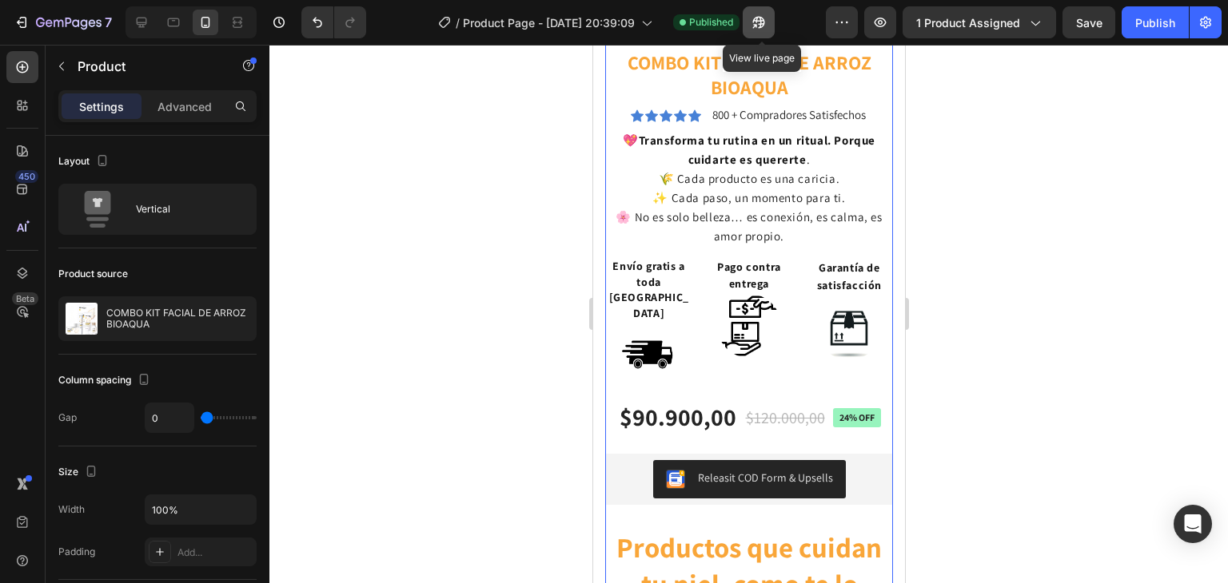
click at [751, 22] on button "button" at bounding box center [758, 22] width 32 height 32
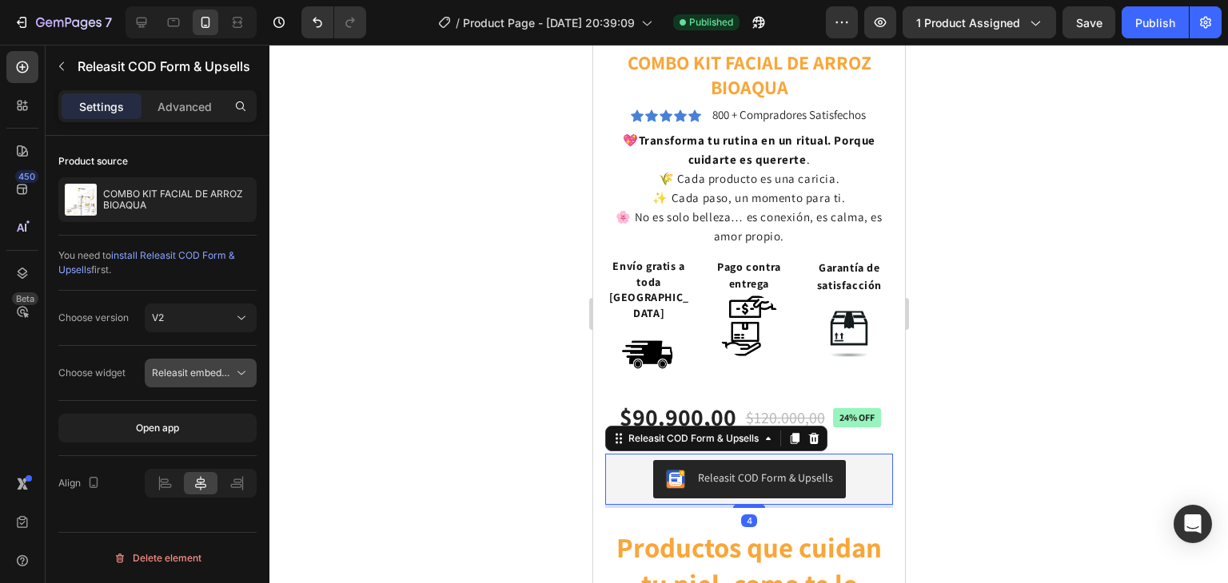
click at [235, 368] on icon at bounding box center [241, 373] width 16 height 16
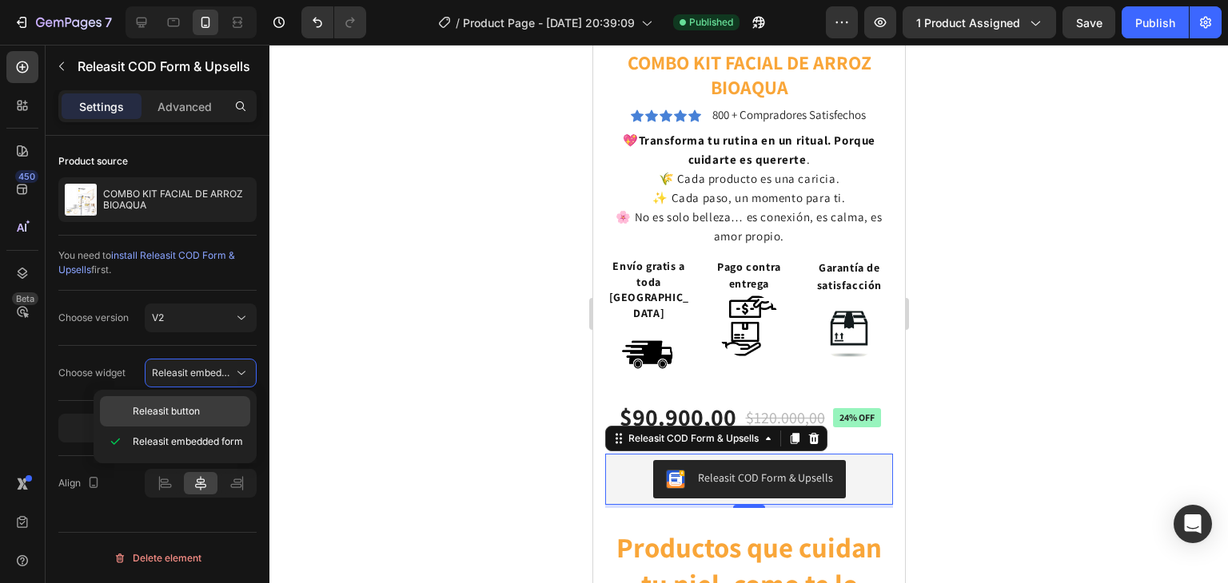
click at [195, 400] on div "Releasit button" at bounding box center [175, 411] width 150 height 30
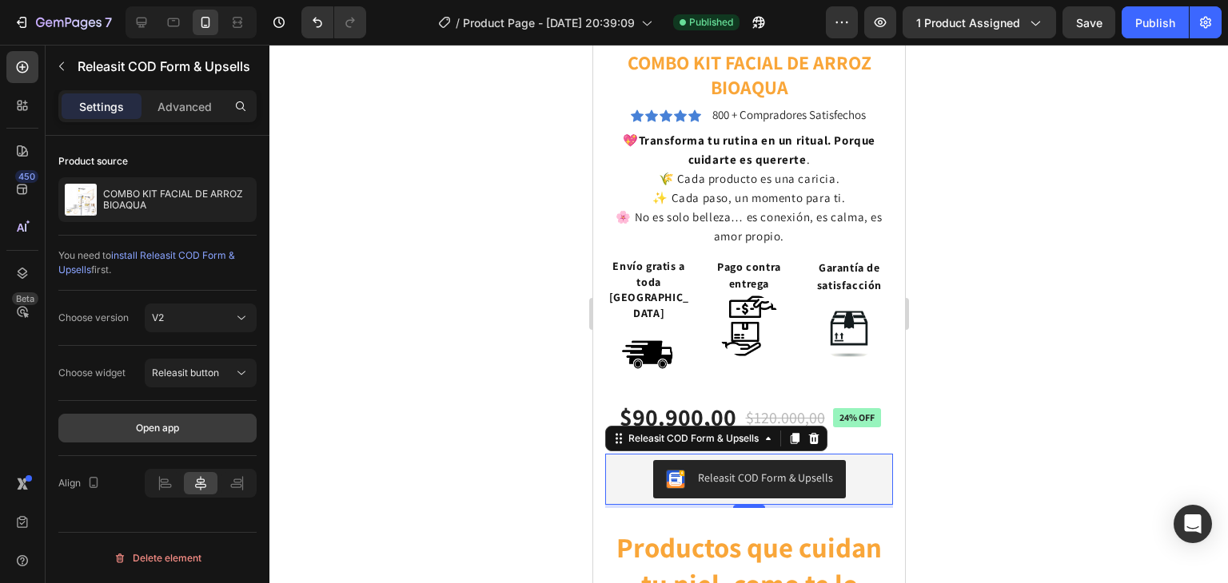
click at [180, 422] on button "Open app" at bounding box center [157, 428] width 198 height 29
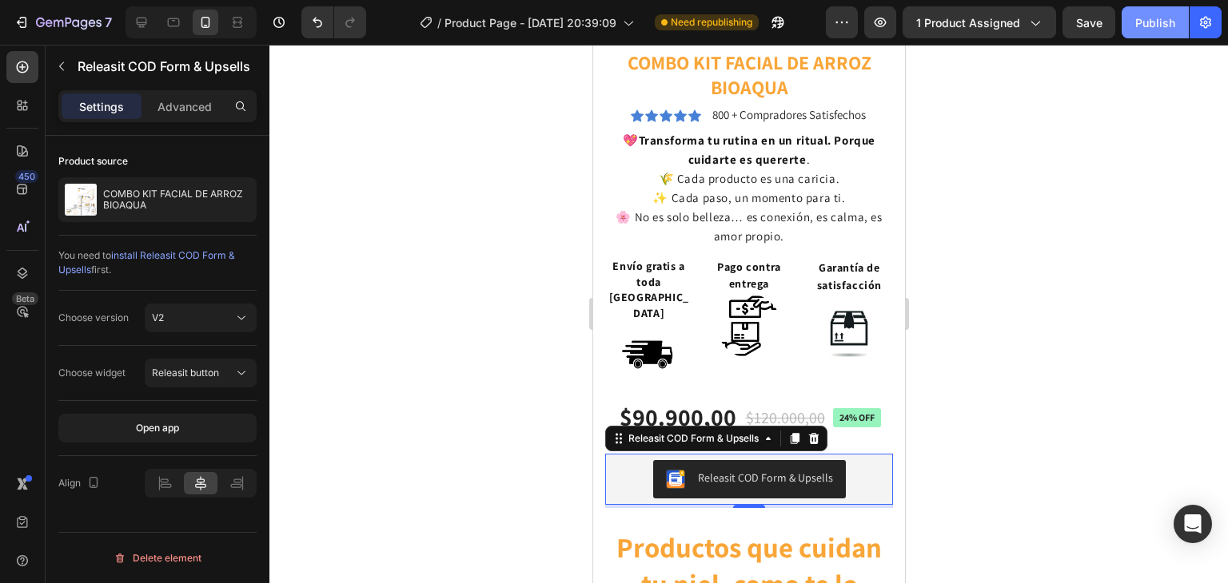
click at [1145, 25] on div "Publish" at bounding box center [1155, 22] width 40 height 17
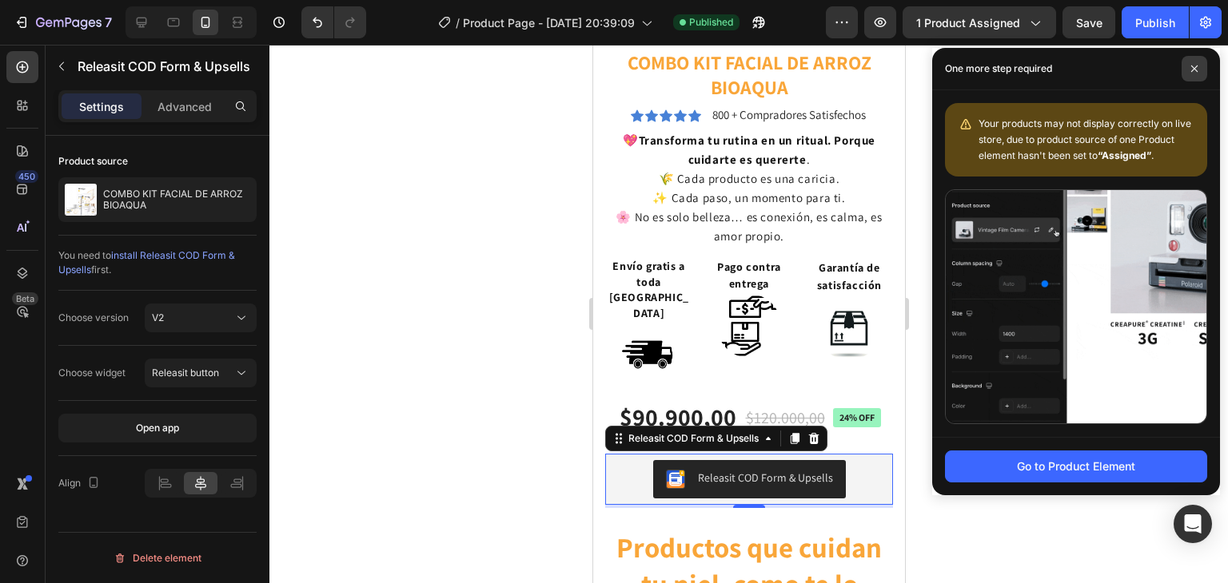
click at [1196, 65] on icon at bounding box center [1194, 69] width 8 height 8
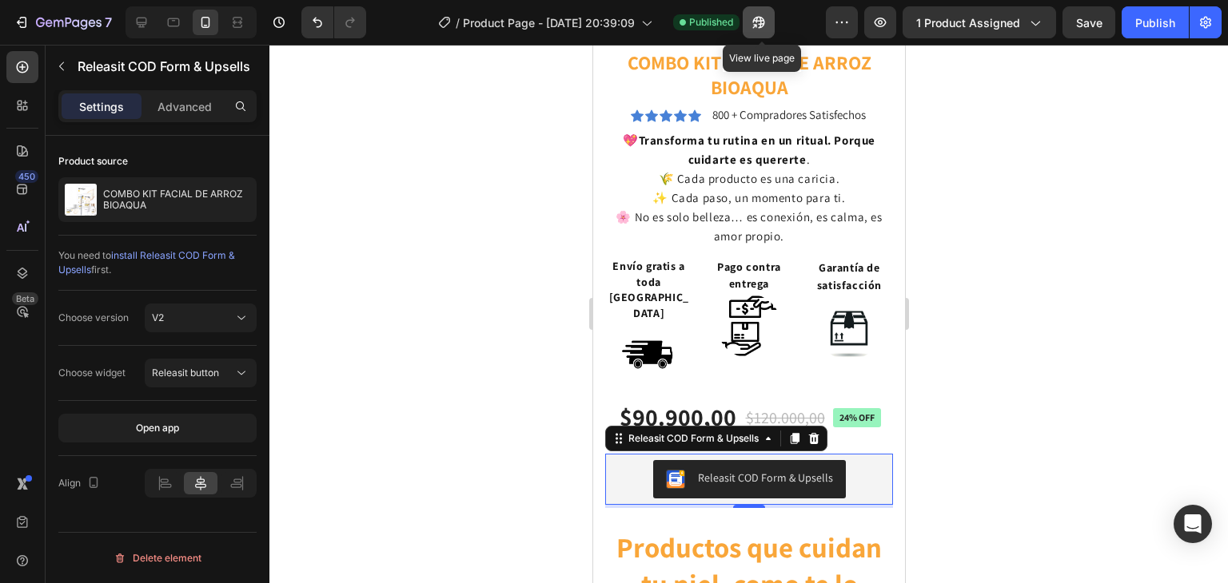
click at [761, 24] on icon "button" at bounding box center [759, 23] width 12 height 12
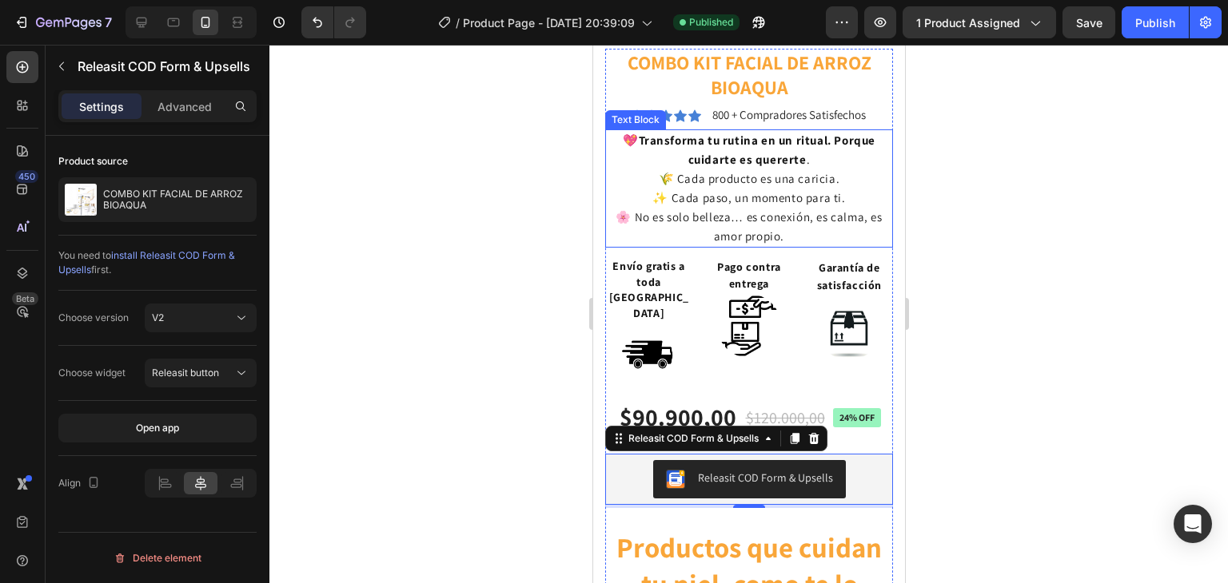
scroll to position [441, 0]
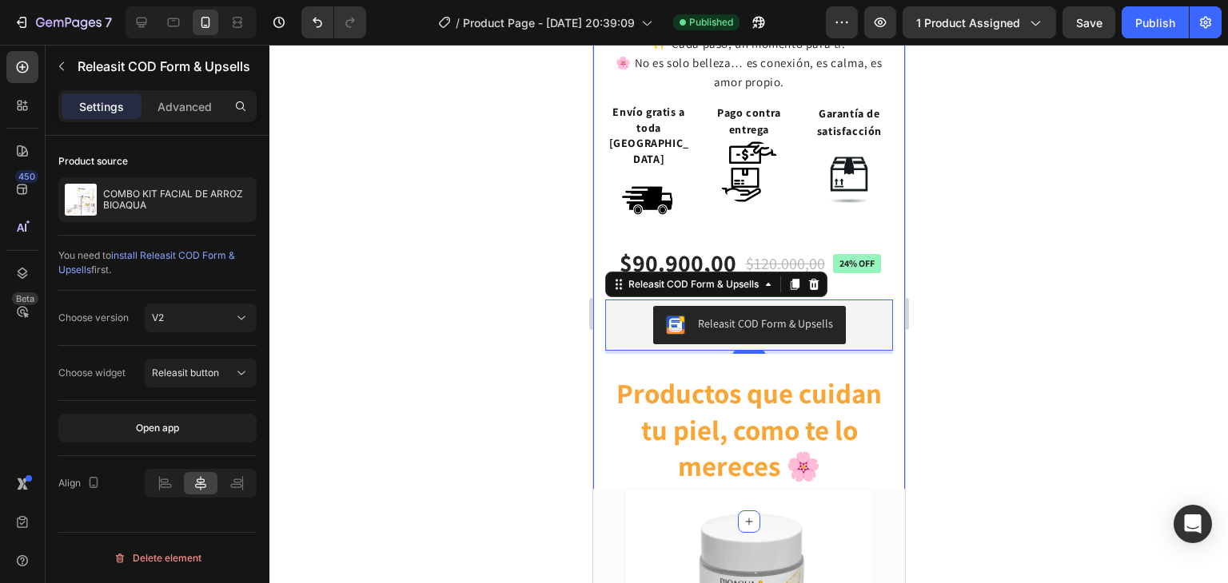
click at [165, 253] on span "install Releasit COD Form & Upsells" at bounding box center [146, 262] width 177 height 26
click at [82, 22] on icon "button" at bounding box center [84, 24] width 7 height 10
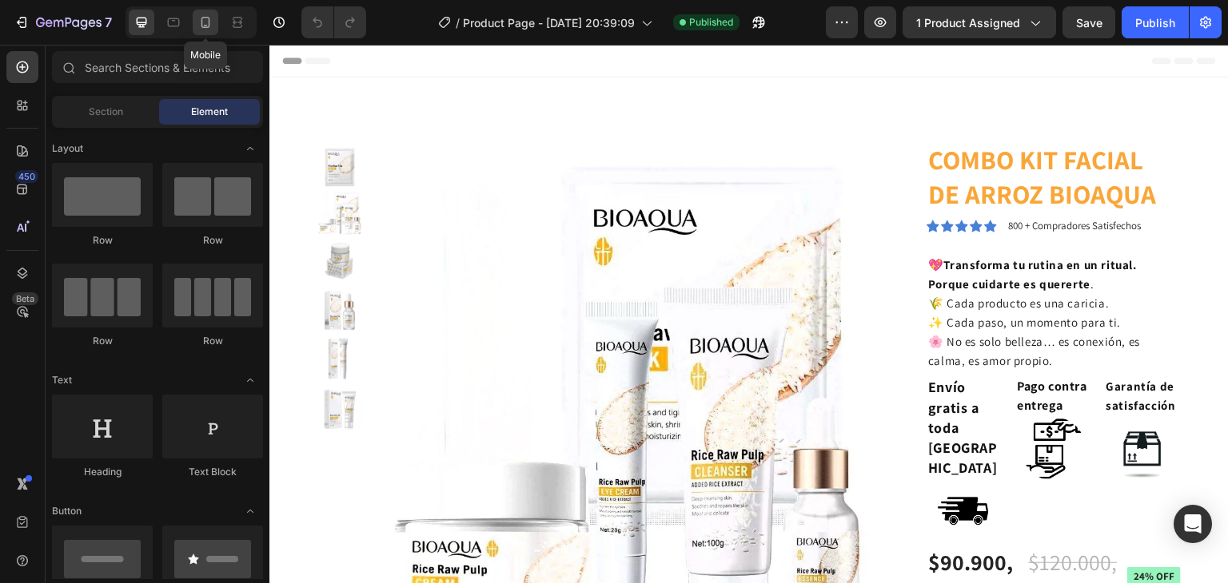
click at [201, 26] on icon at bounding box center [205, 22] width 9 height 11
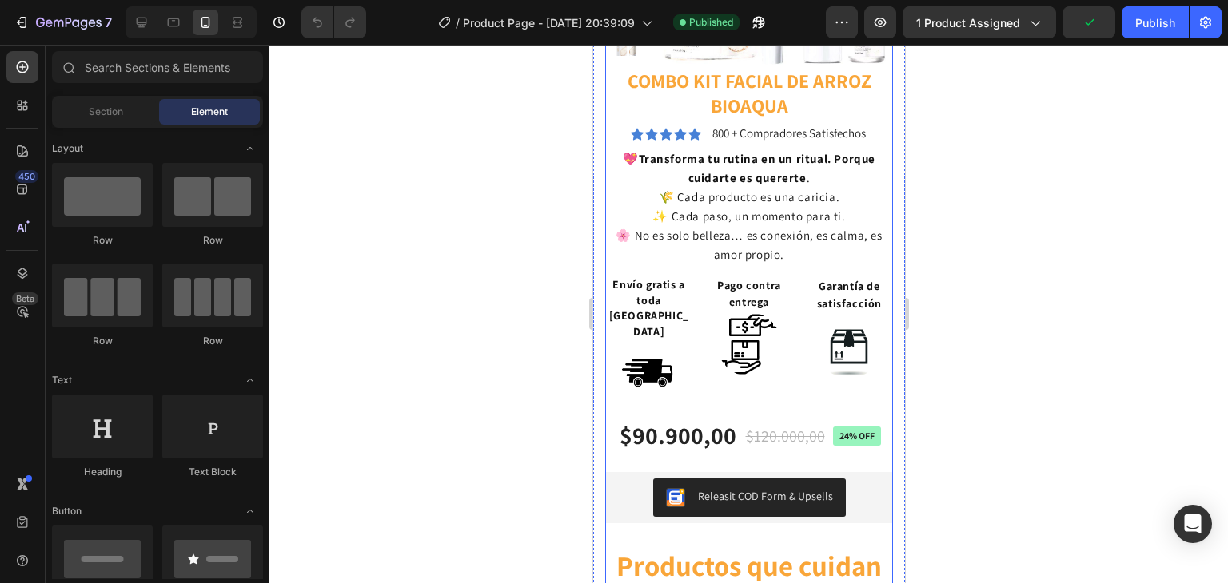
scroll to position [451, 0]
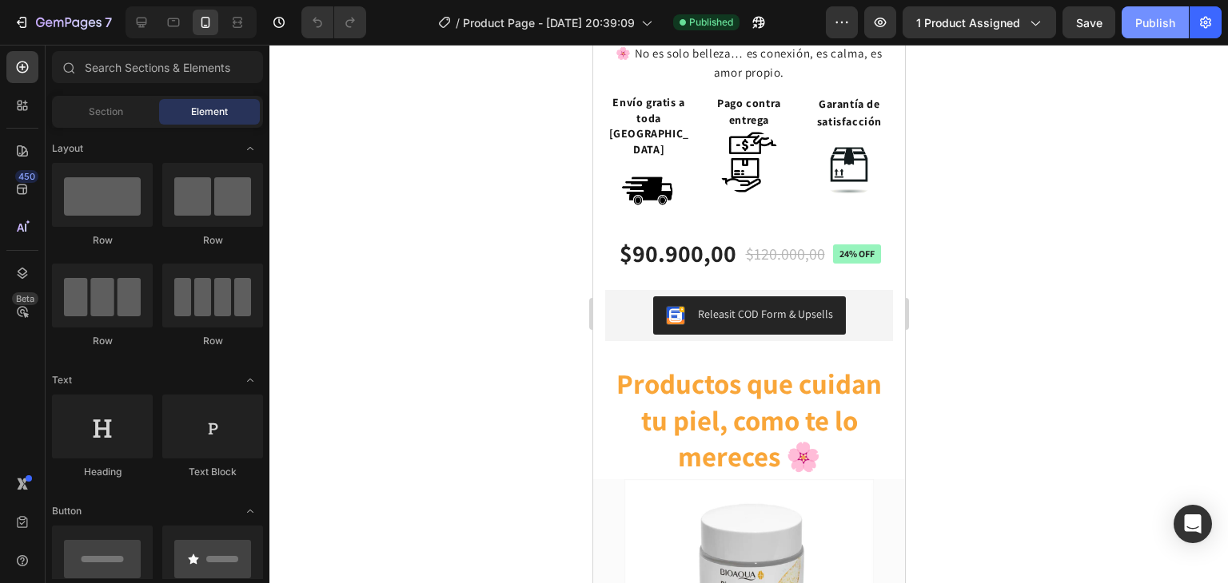
click at [1153, 27] on div "Publish" at bounding box center [1155, 22] width 40 height 17
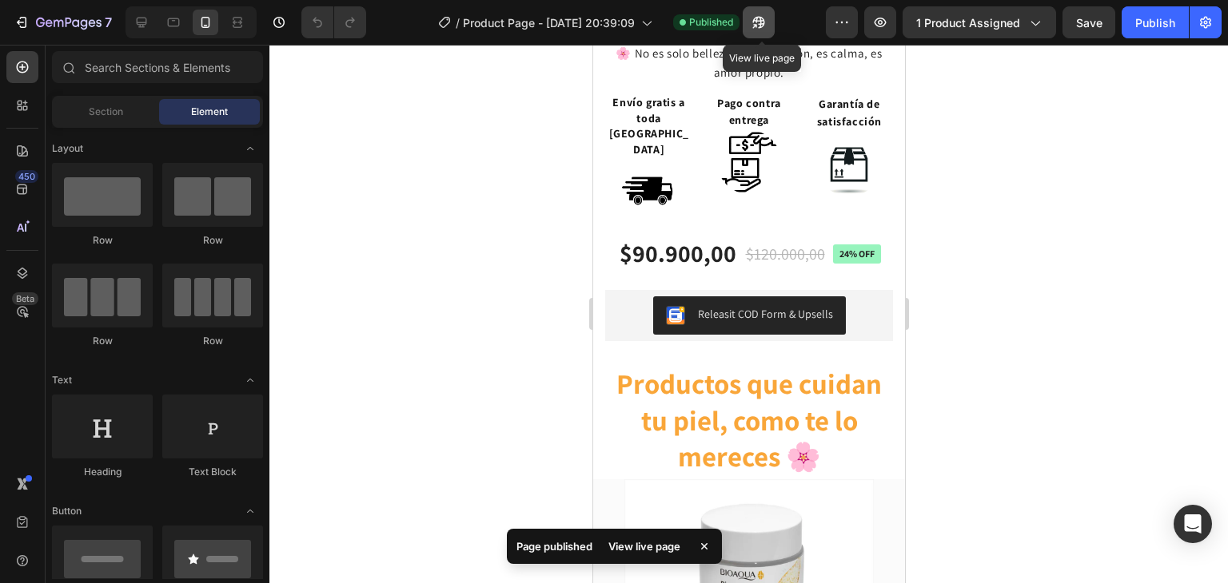
click at [761, 21] on icon "button" at bounding box center [759, 23] width 12 height 12
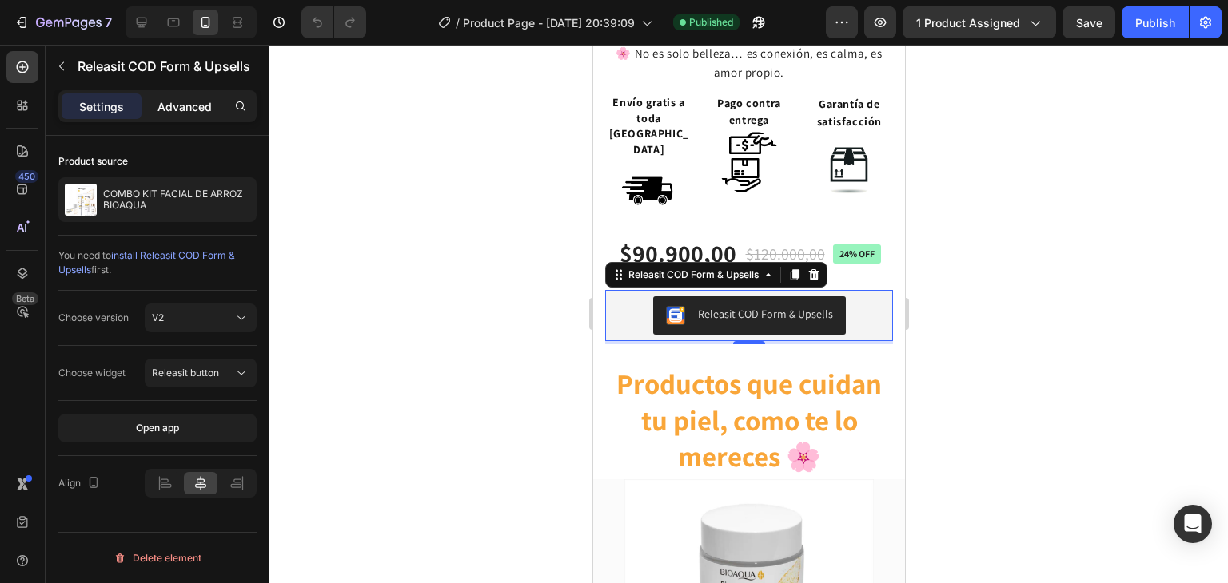
click at [182, 96] on div "Advanced" at bounding box center [185, 107] width 80 height 26
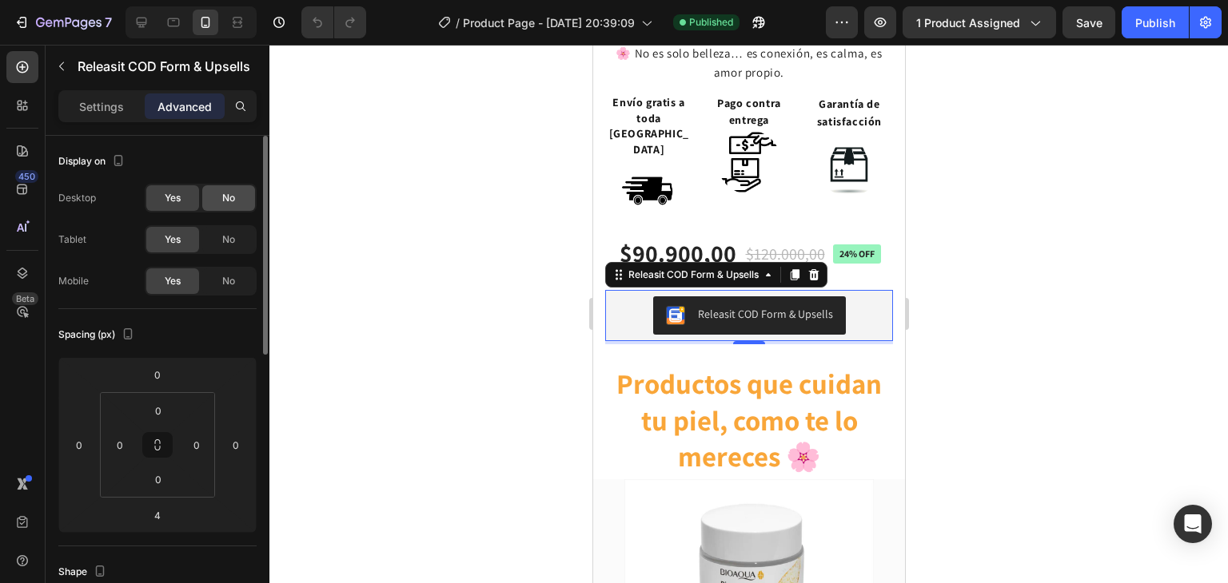
click at [220, 205] on div "No" at bounding box center [228, 198] width 53 height 26
click at [224, 234] on span "No" at bounding box center [228, 240] width 13 height 14
click at [189, 243] on div "Yes" at bounding box center [172, 240] width 53 height 26
click at [93, 102] on p "Settings" at bounding box center [101, 106] width 45 height 17
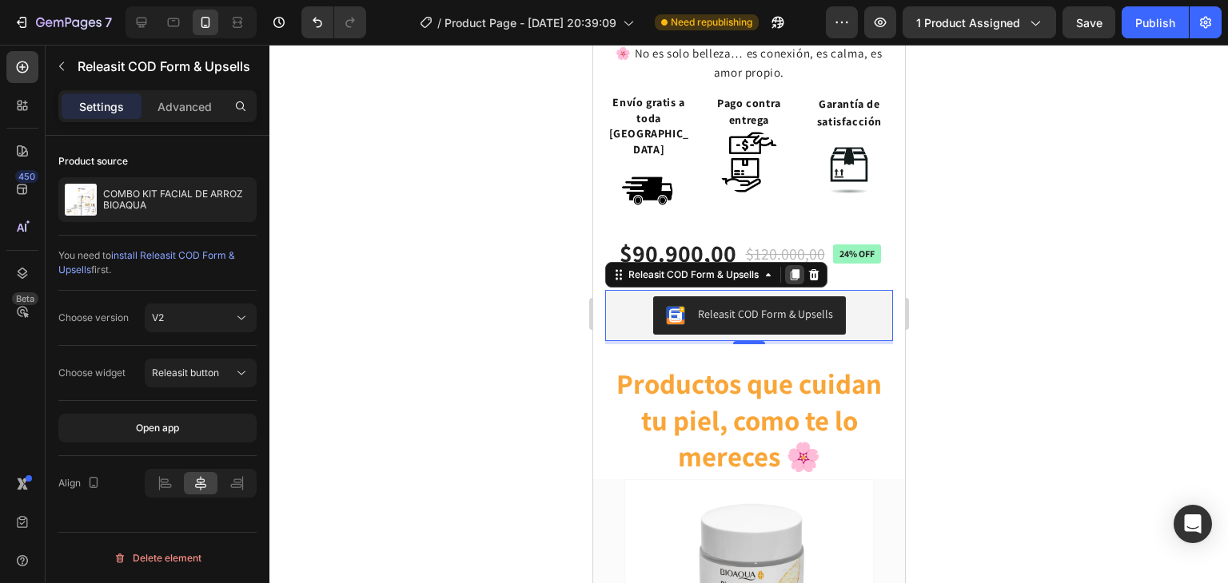
click at [794, 269] on icon at bounding box center [794, 274] width 9 height 11
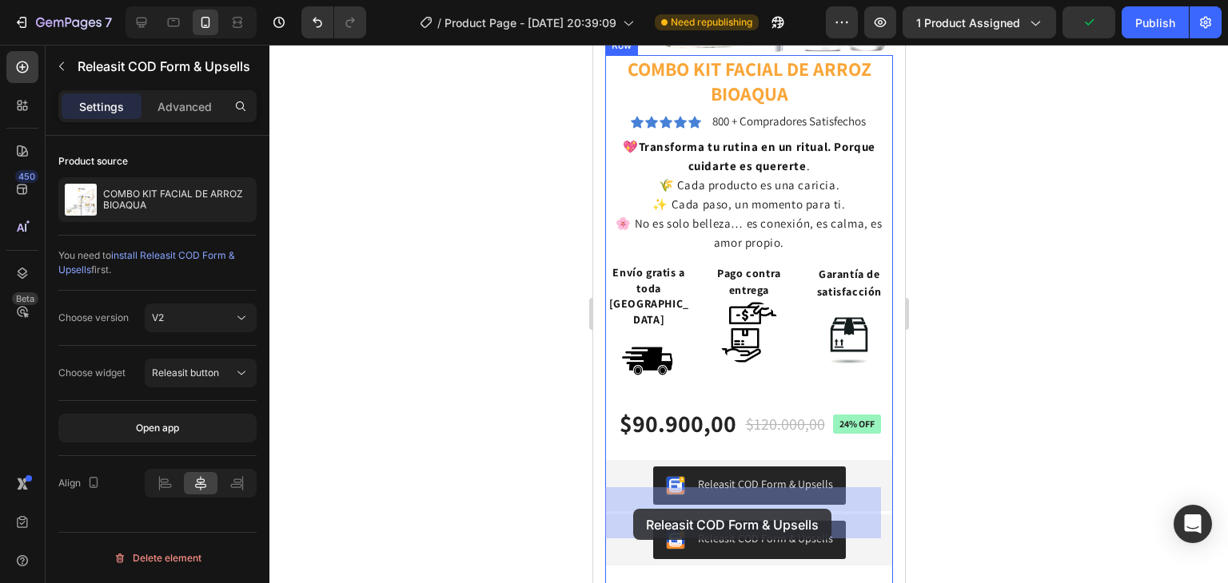
scroll to position [285, 0]
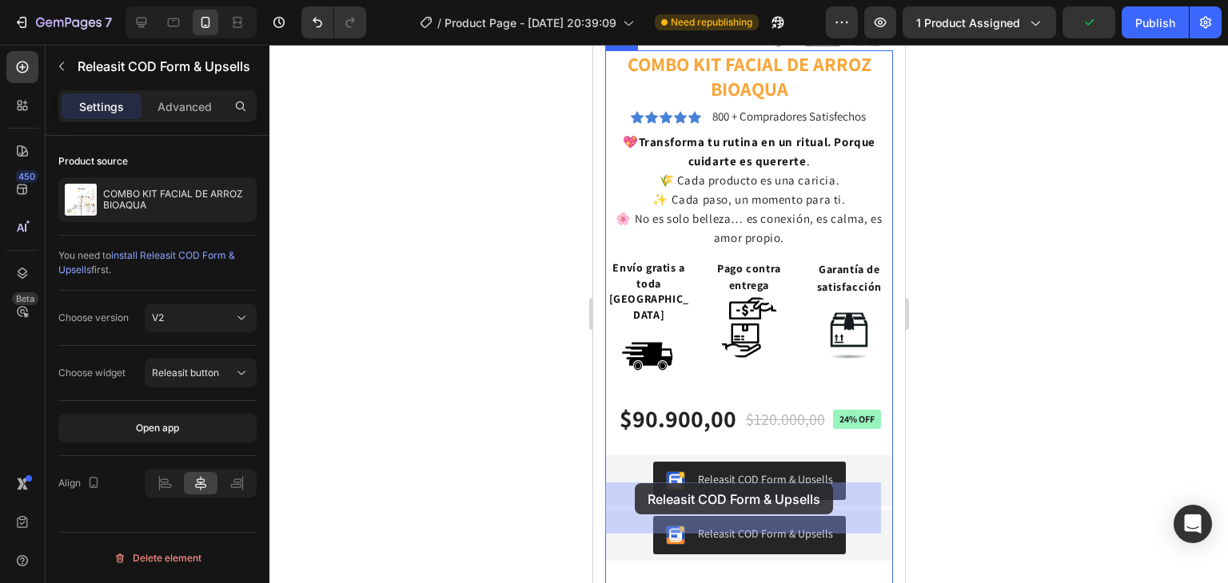
drag, startPoint x: 616, startPoint y: 305, endPoint x: 634, endPoint y: 486, distance: 182.3
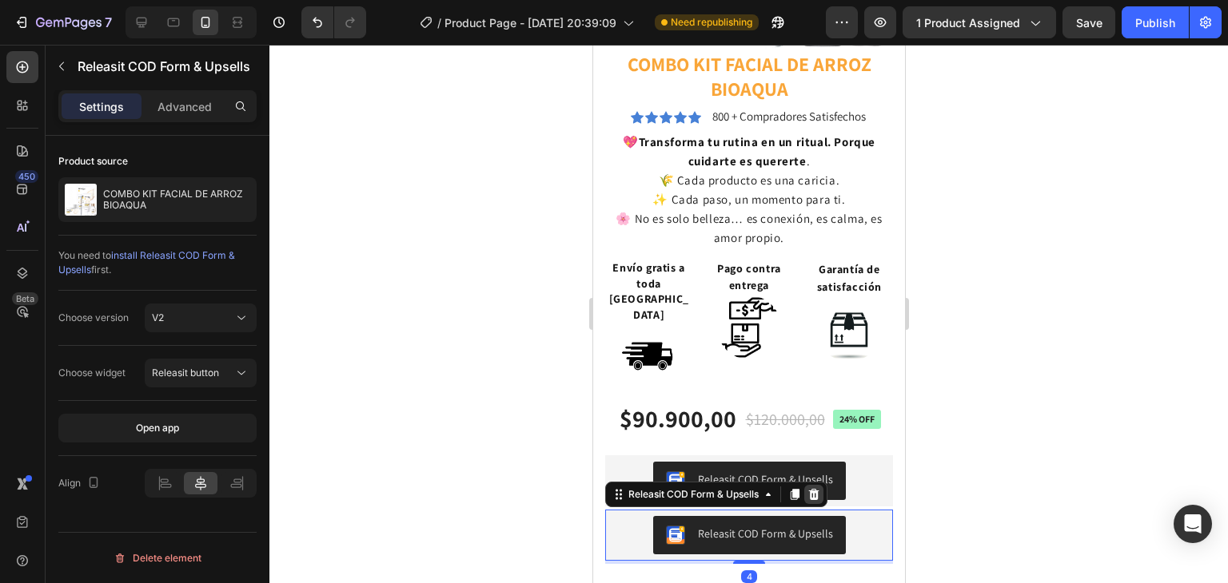
click at [810, 488] on icon at bounding box center [812, 494] width 13 height 13
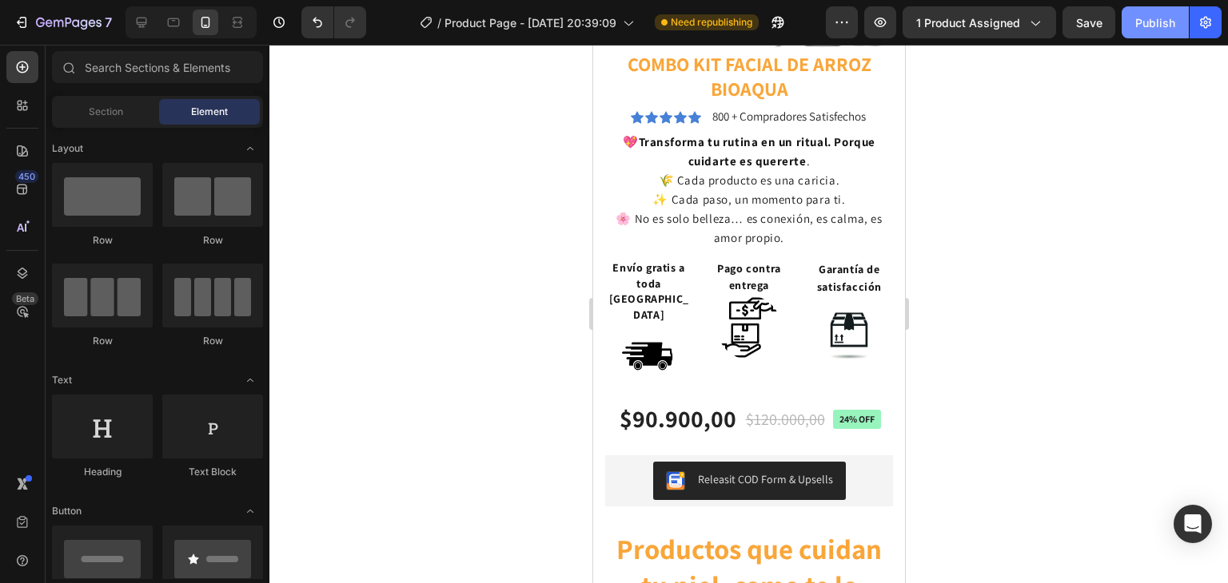
click at [1138, 22] on div "Publish" at bounding box center [1155, 22] width 40 height 17
click at [99, 121] on div "Section" at bounding box center [105, 112] width 101 height 26
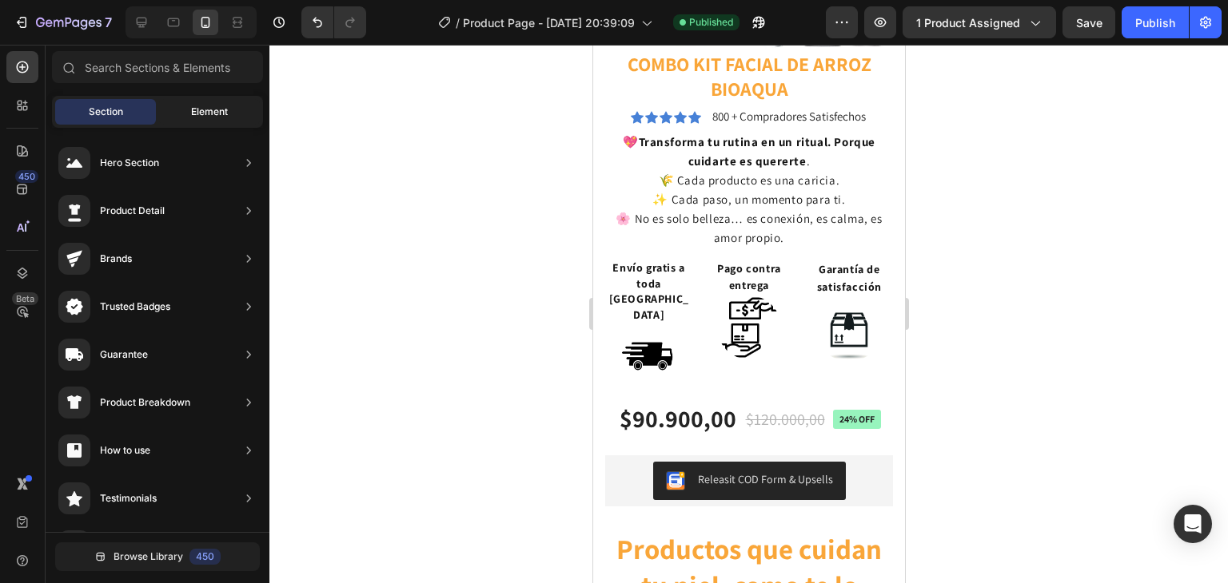
click at [201, 116] on span "Element" at bounding box center [209, 112] width 37 height 14
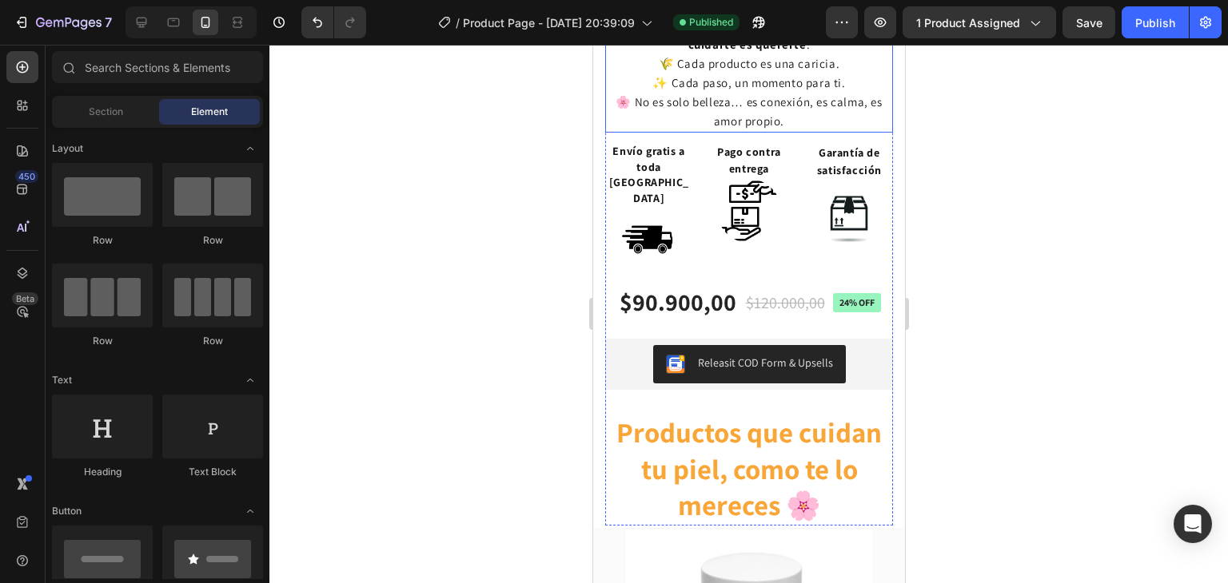
scroll to position [406, 0]
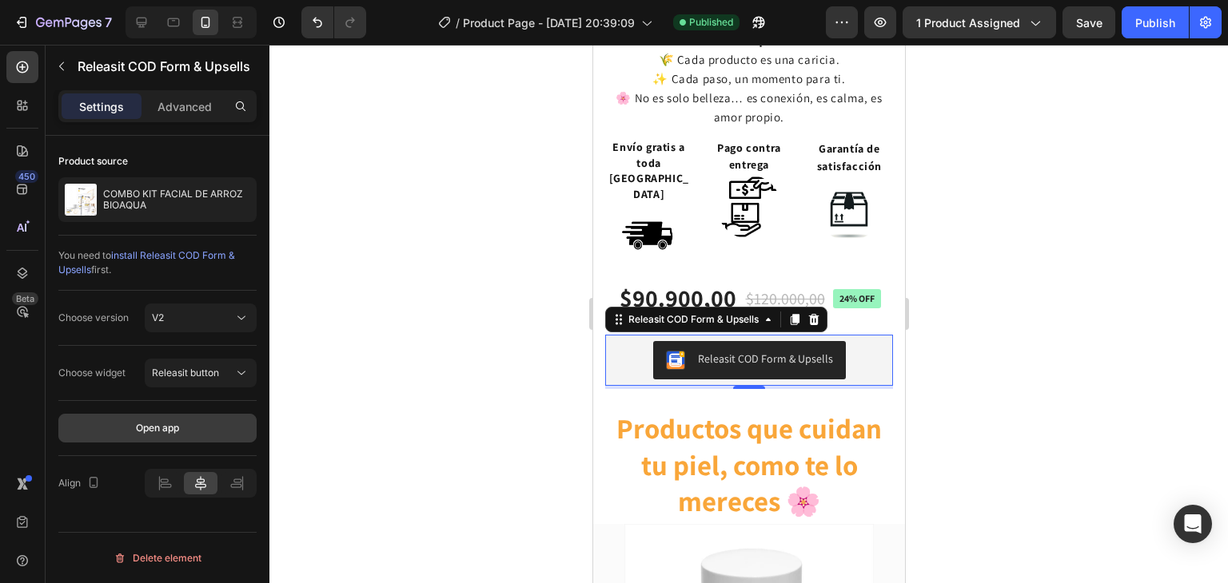
click at [157, 428] on div "Open app" at bounding box center [157, 428] width 43 height 14
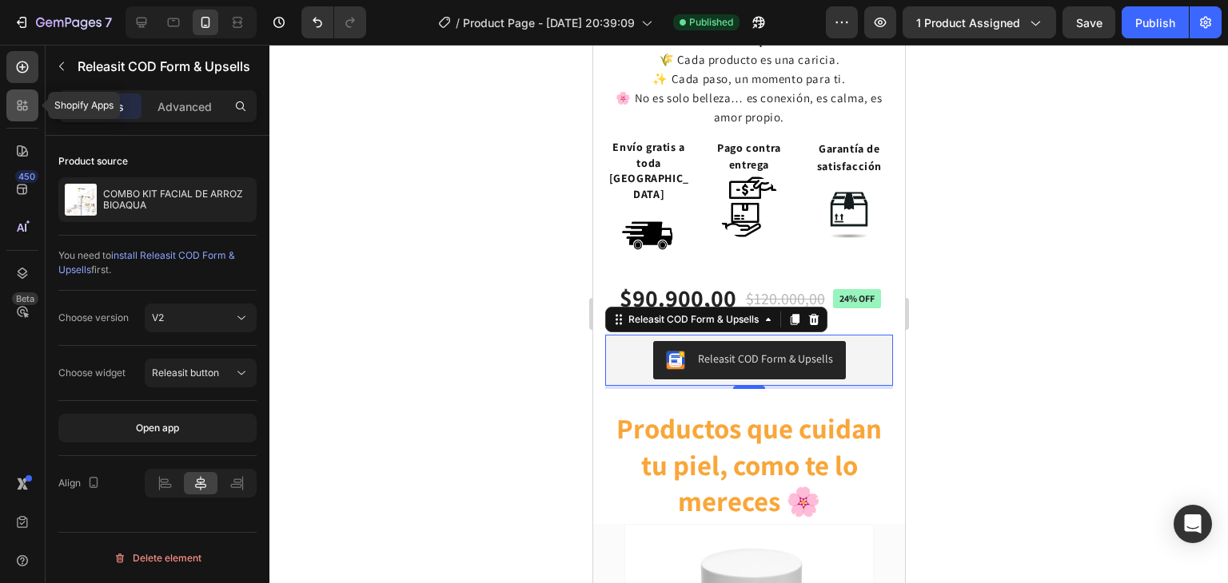
click at [25, 103] on icon at bounding box center [25, 103] width 5 height 5
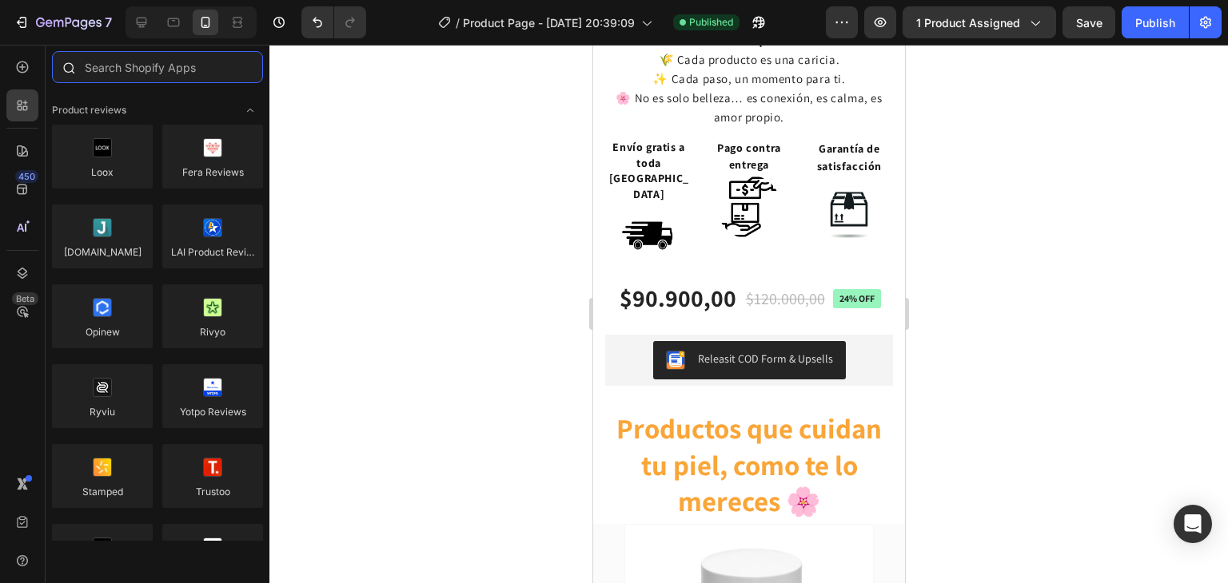
click at [153, 70] on input "text" at bounding box center [157, 67] width 211 height 32
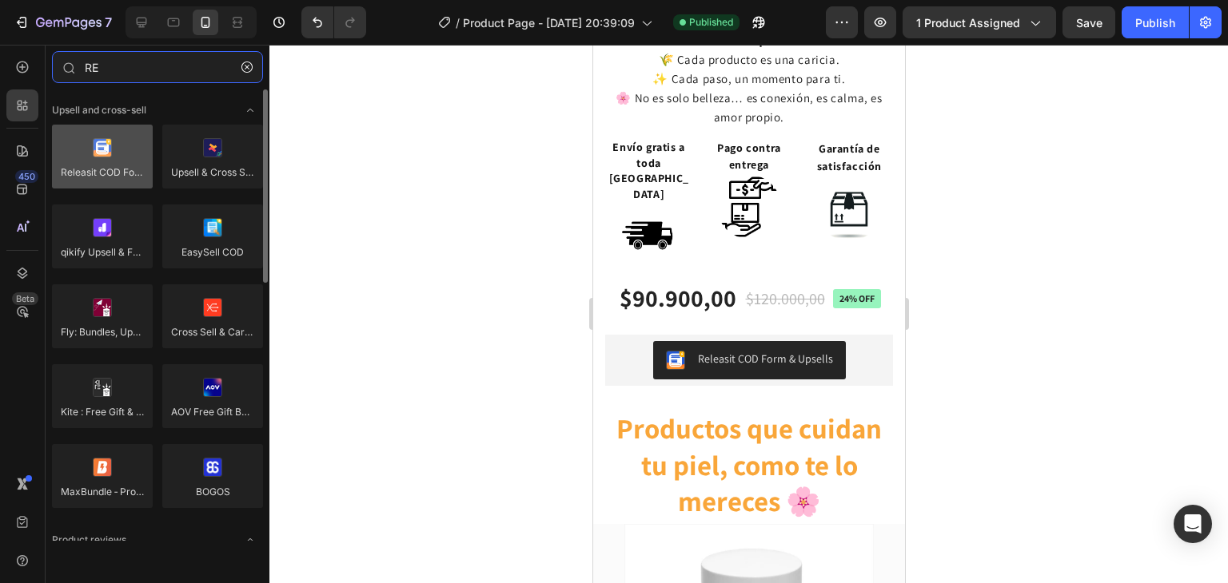
type input "R"
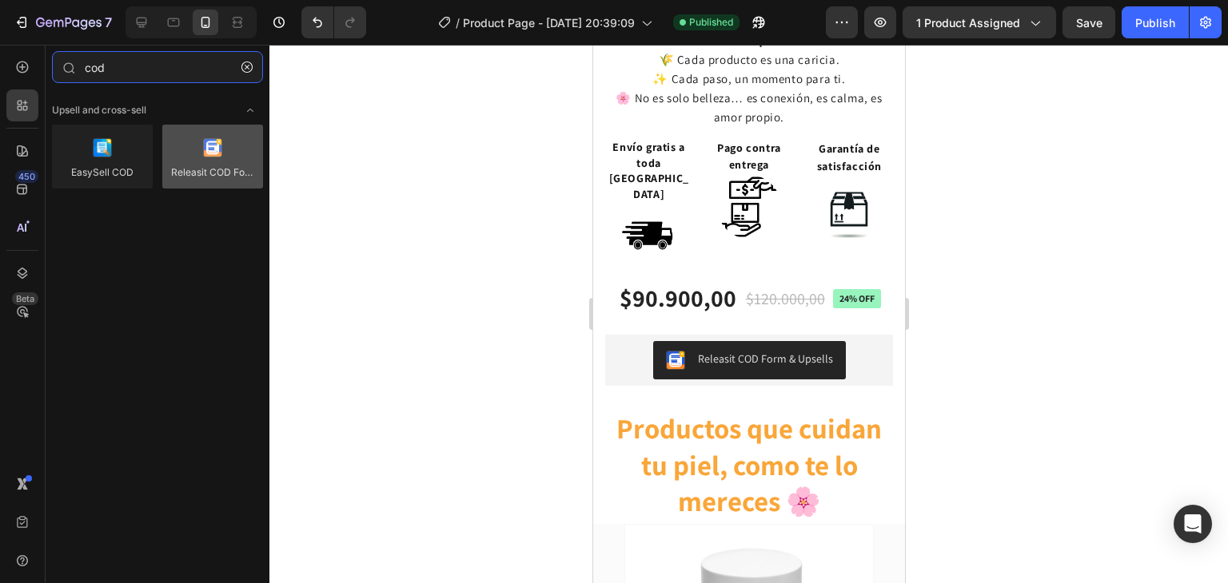
type input "cod"
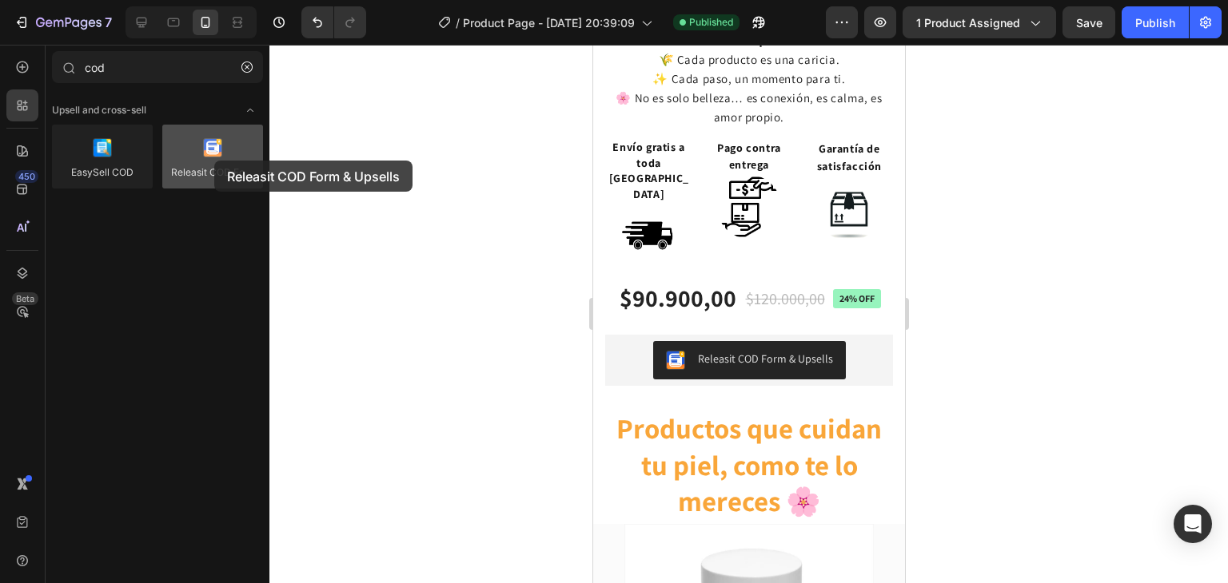
click at [214, 161] on div at bounding box center [212, 157] width 101 height 64
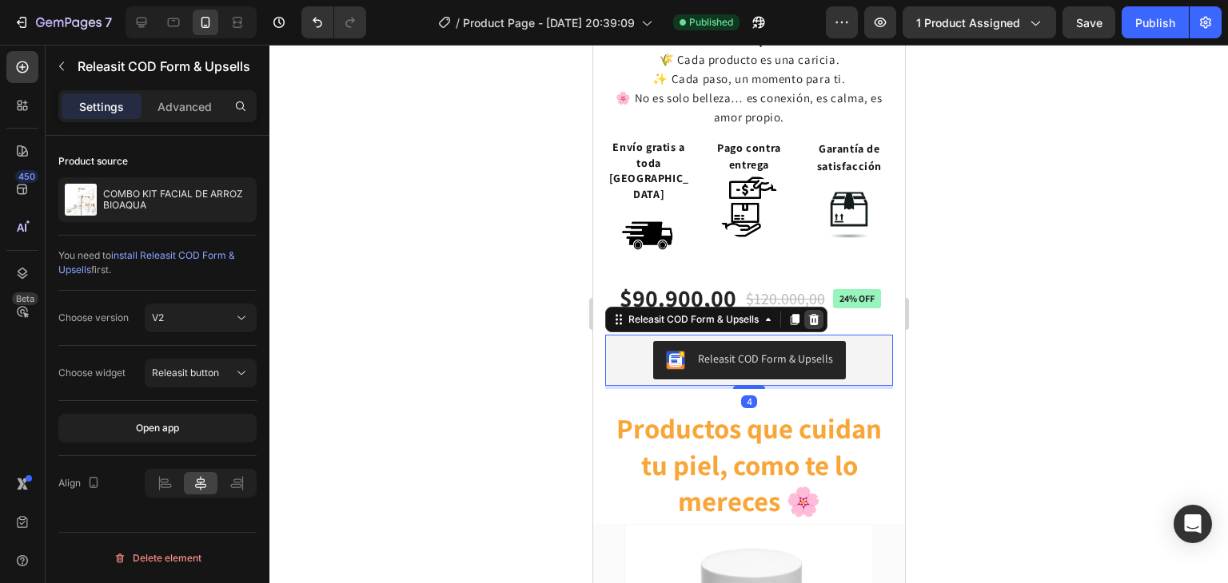
click at [810, 314] on icon at bounding box center [813, 319] width 10 height 11
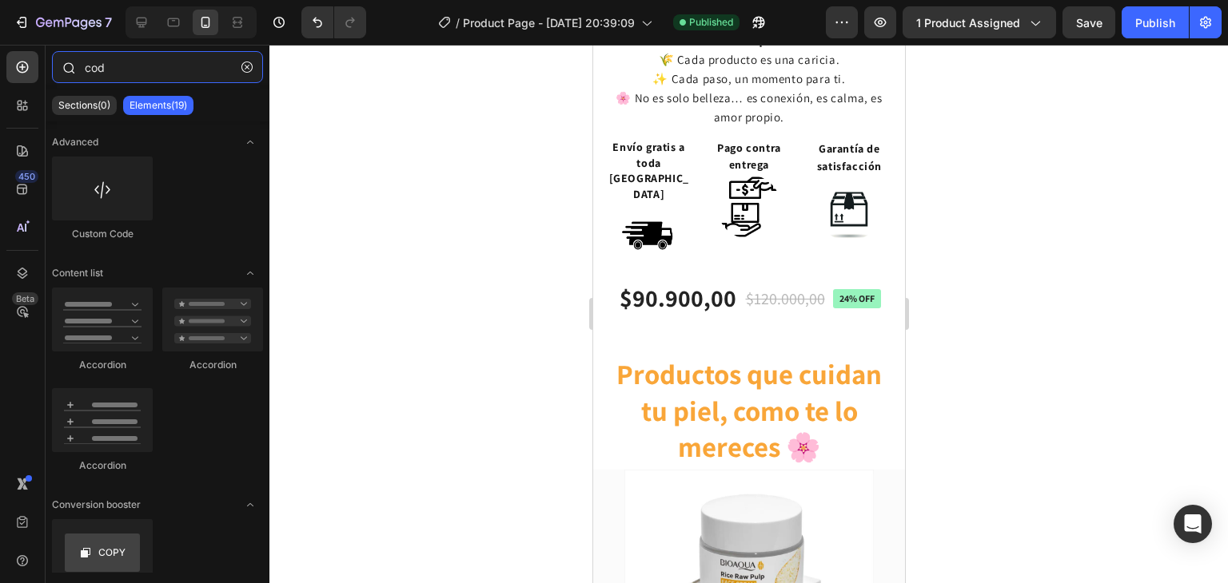
click at [117, 75] on input "cod" at bounding box center [157, 67] width 211 height 32
click at [78, 103] on p "Sections(0)" at bounding box center [84, 105] width 52 height 13
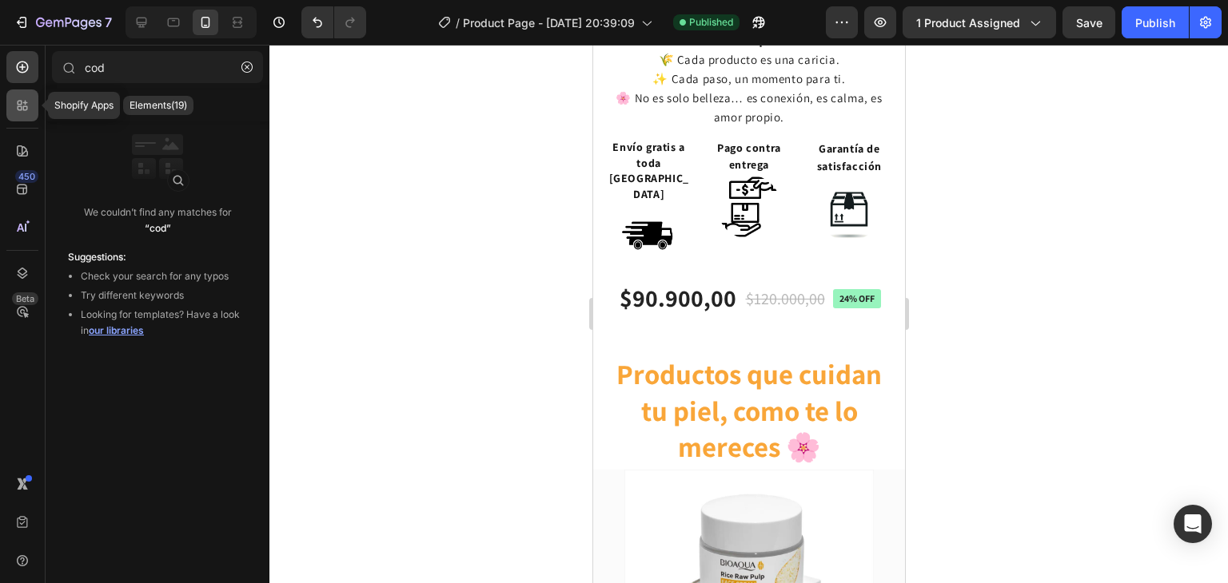
click at [29, 104] on icon at bounding box center [22, 106] width 16 height 16
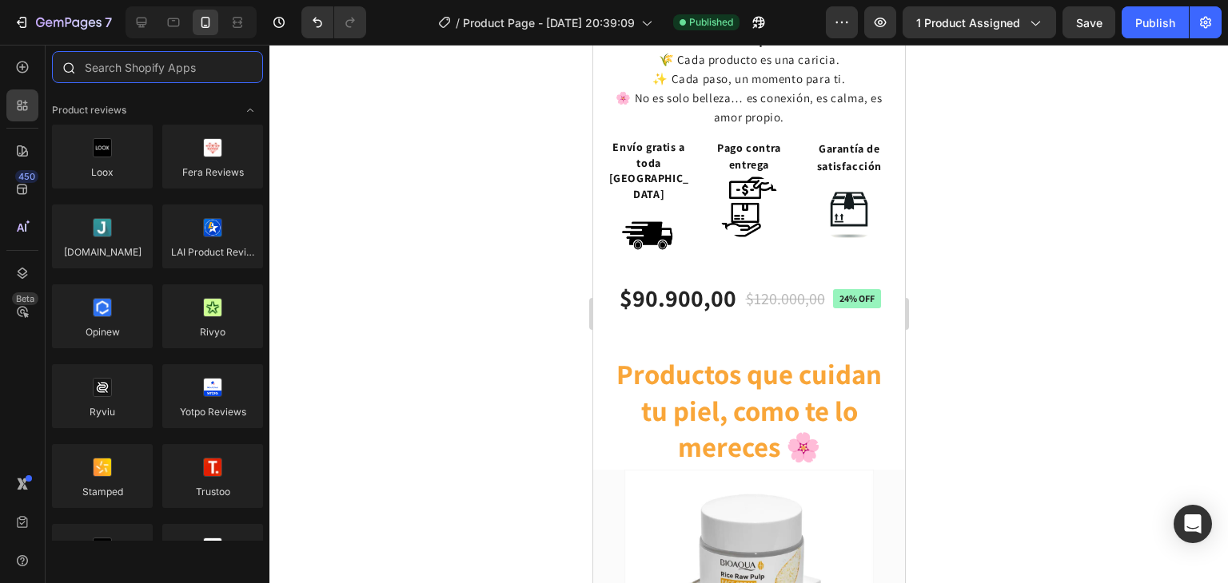
click at [158, 70] on input "text" at bounding box center [157, 67] width 211 height 32
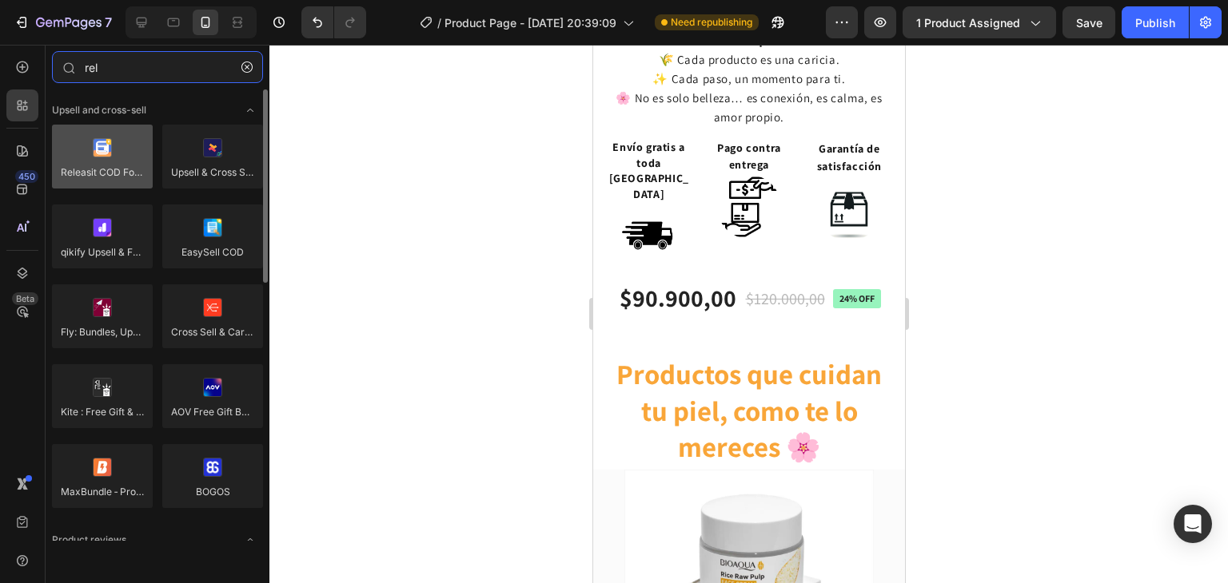
type input "rel"
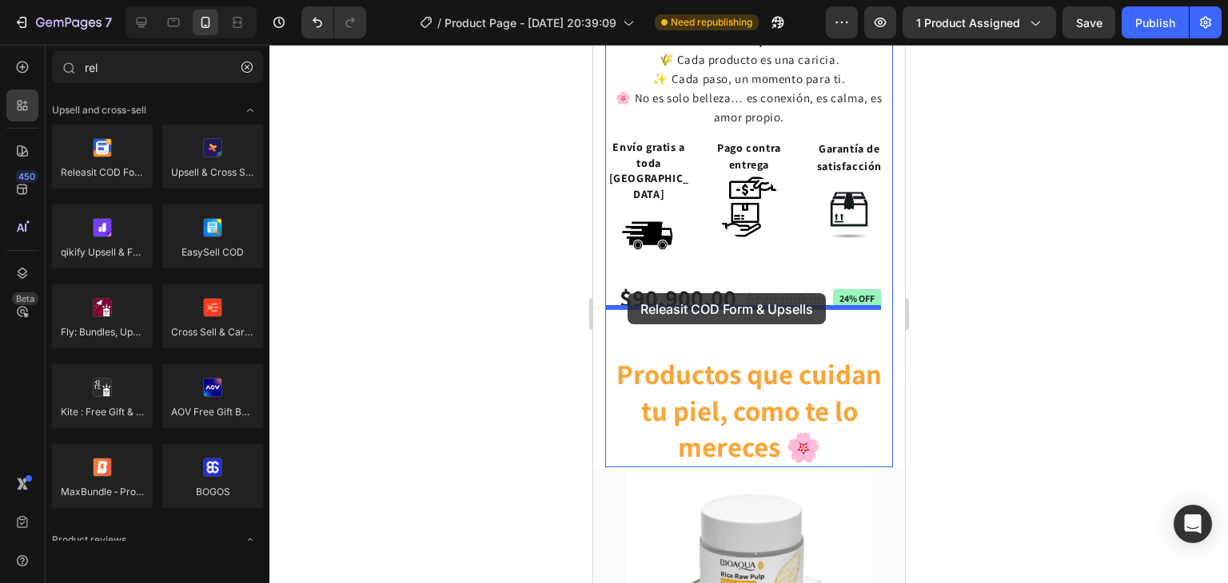
drag, startPoint x: 673, startPoint y: 202, endPoint x: 627, endPoint y: 293, distance: 102.2
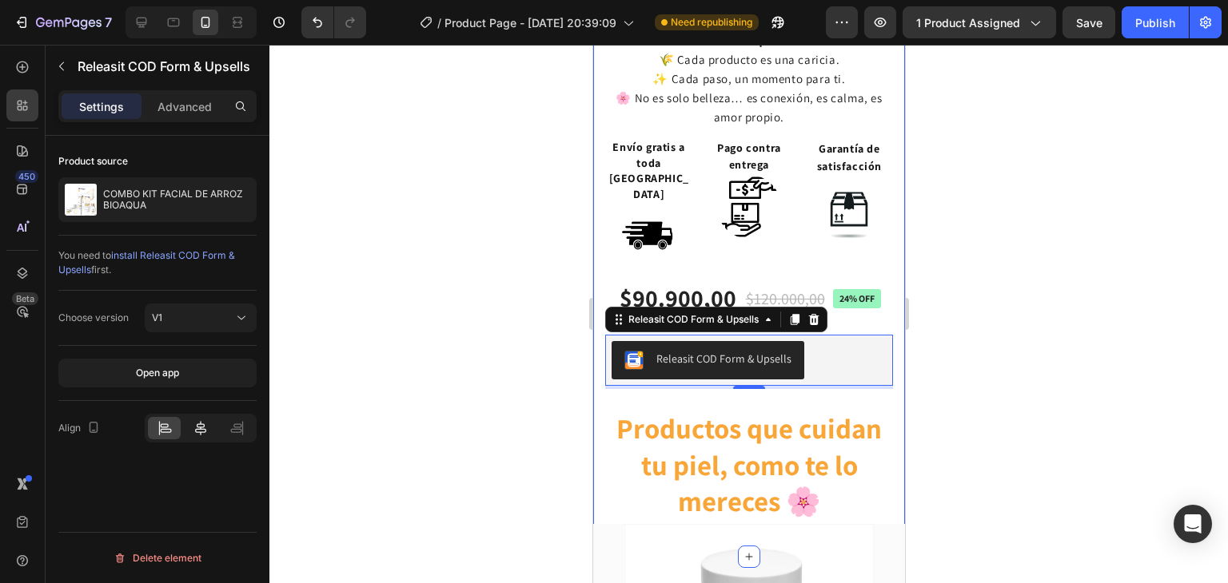
click at [193, 429] on icon at bounding box center [201, 428] width 16 height 16
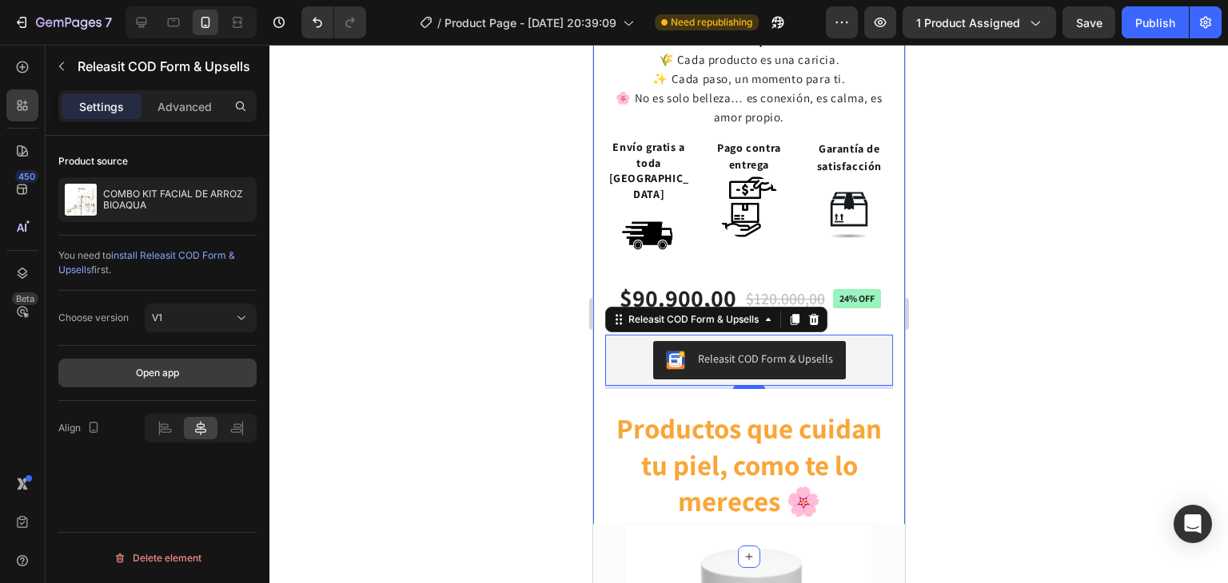
click at [172, 373] on div "Open app" at bounding box center [157, 373] width 43 height 14
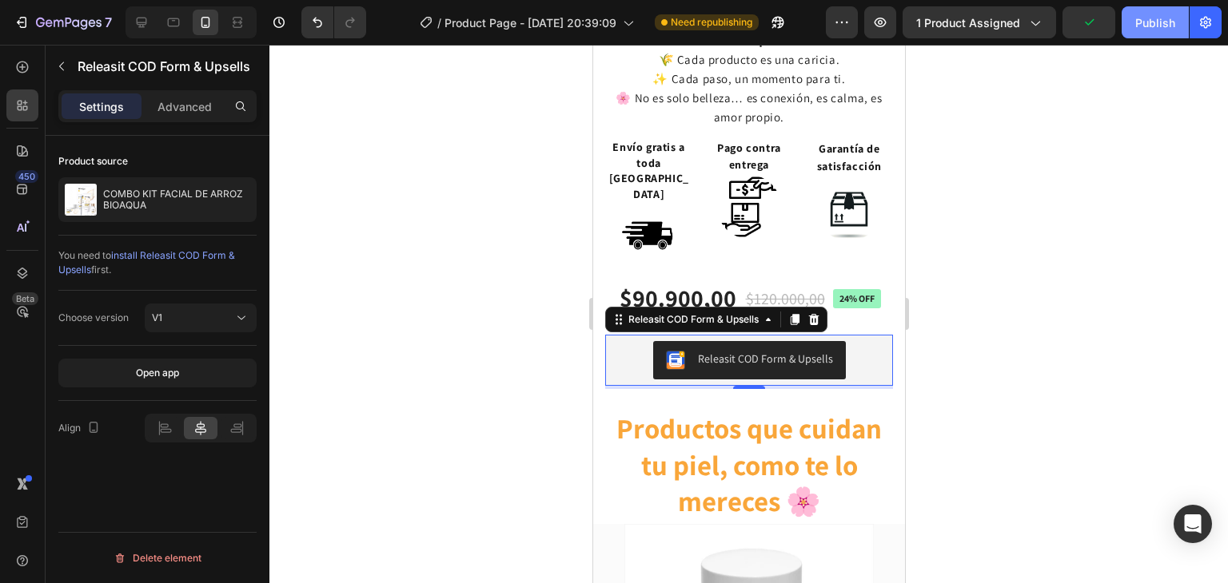
click at [1173, 14] on div "Publish" at bounding box center [1155, 22] width 40 height 17
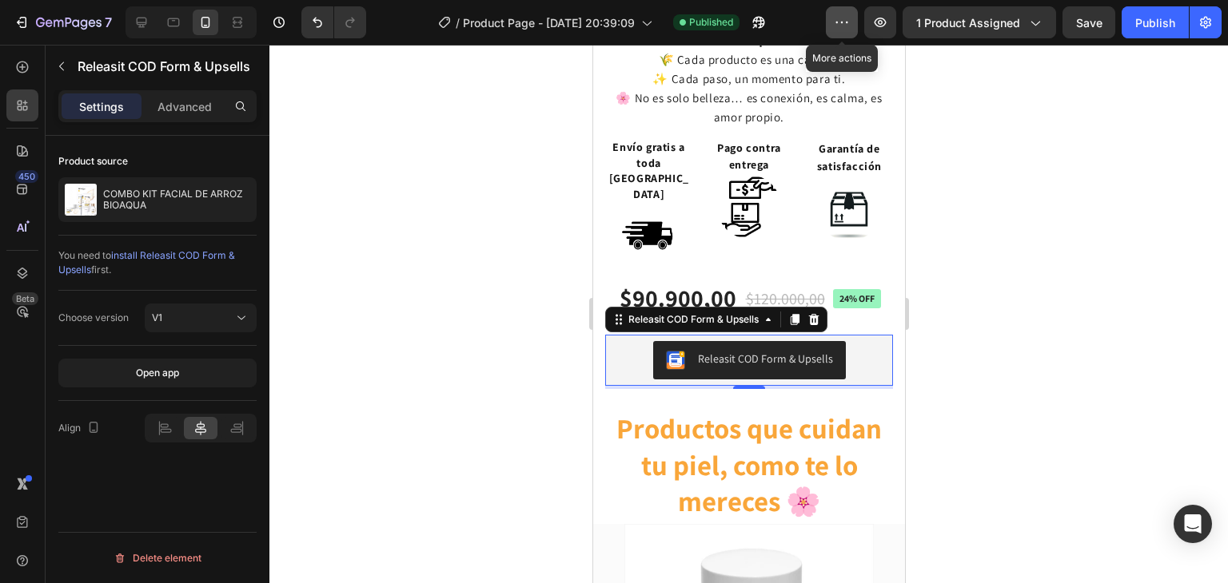
click at [840, 17] on icon "button" at bounding box center [842, 22] width 16 height 16
click at [754, 11] on button "button" at bounding box center [758, 22] width 32 height 32
click at [500, 364] on div at bounding box center [748, 314] width 958 height 539
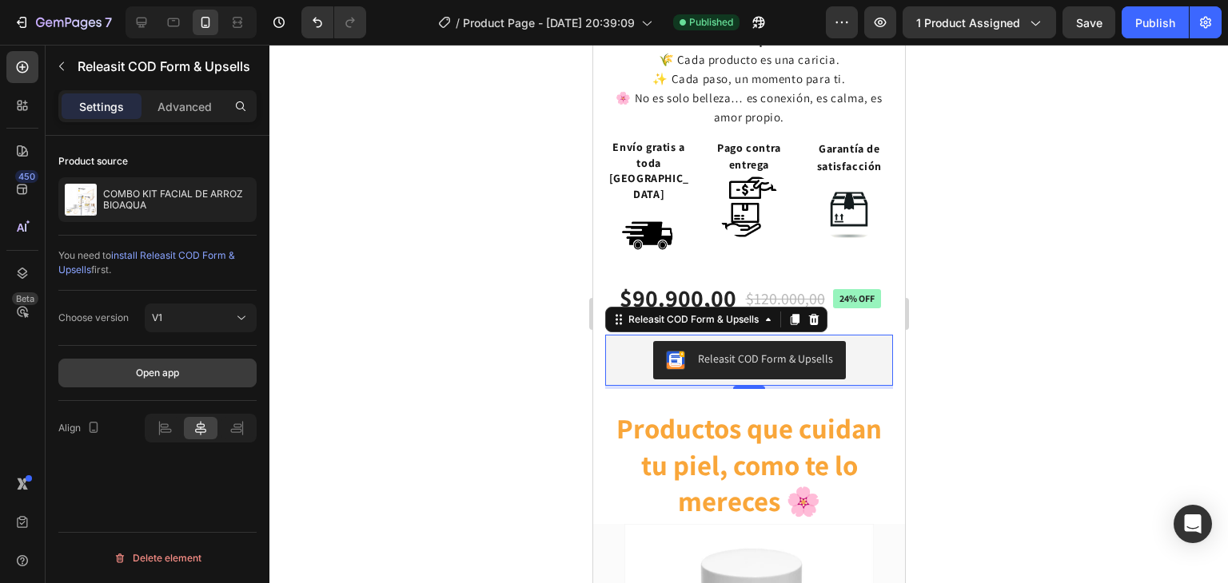
click at [155, 364] on button "Open app" at bounding box center [157, 373] width 198 height 29
